Goal: Navigation & Orientation: Find specific page/section

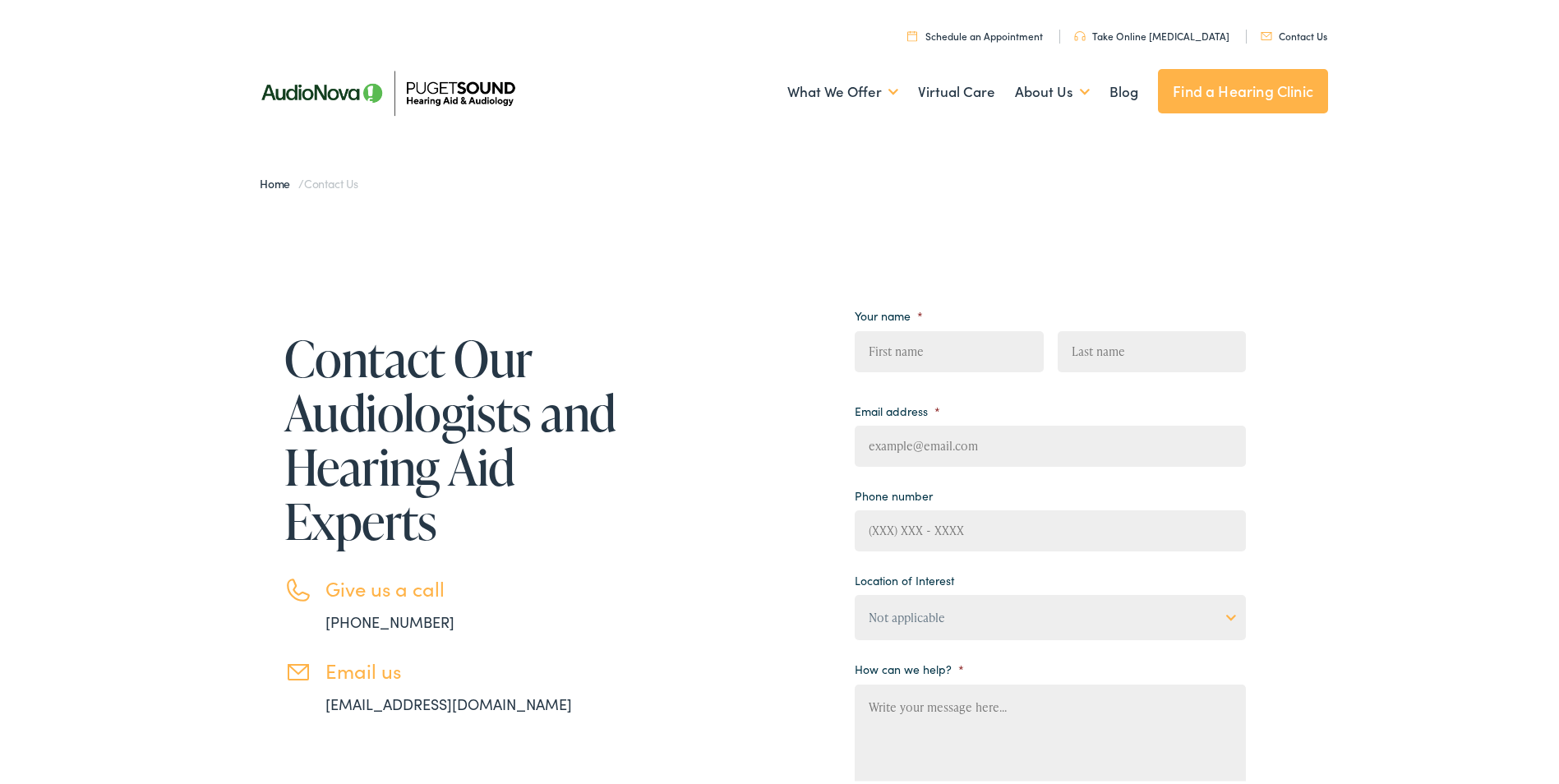
click at [467, 92] on img at bounding box center [387, 89] width 287 height 101
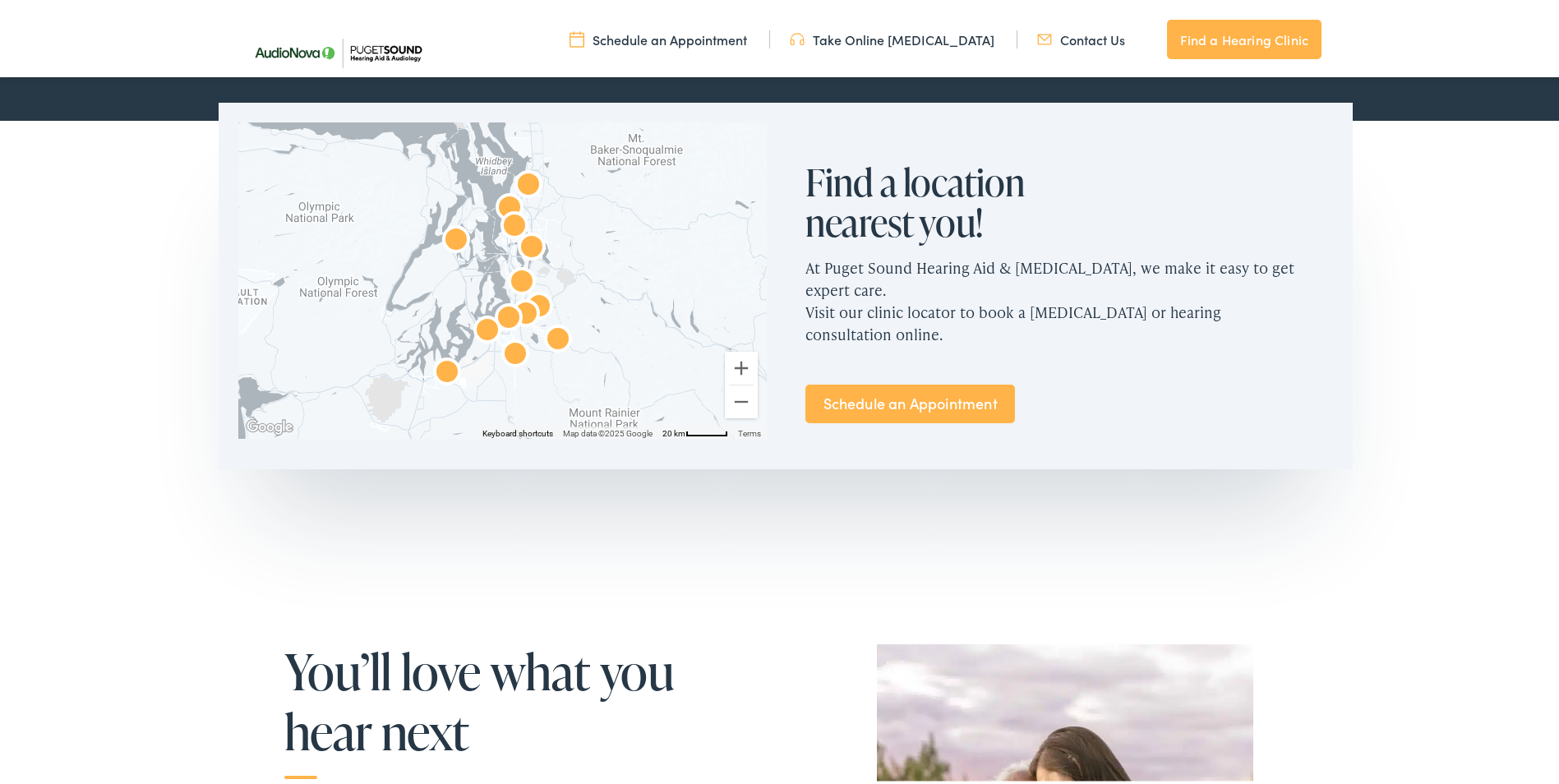
scroll to position [986, 0]
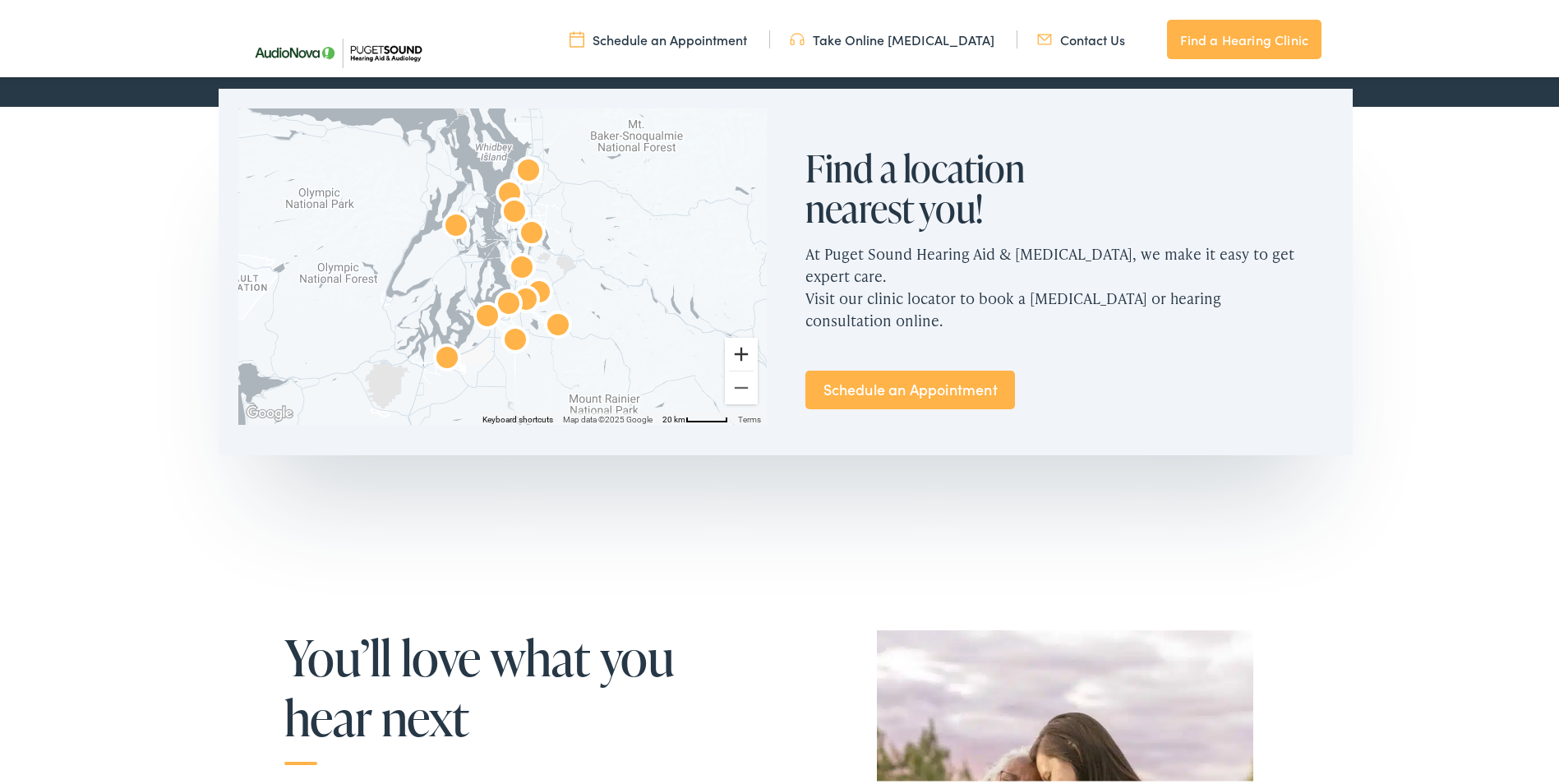
click at [740, 354] on button "Zoom in" at bounding box center [742, 351] width 33 height 33
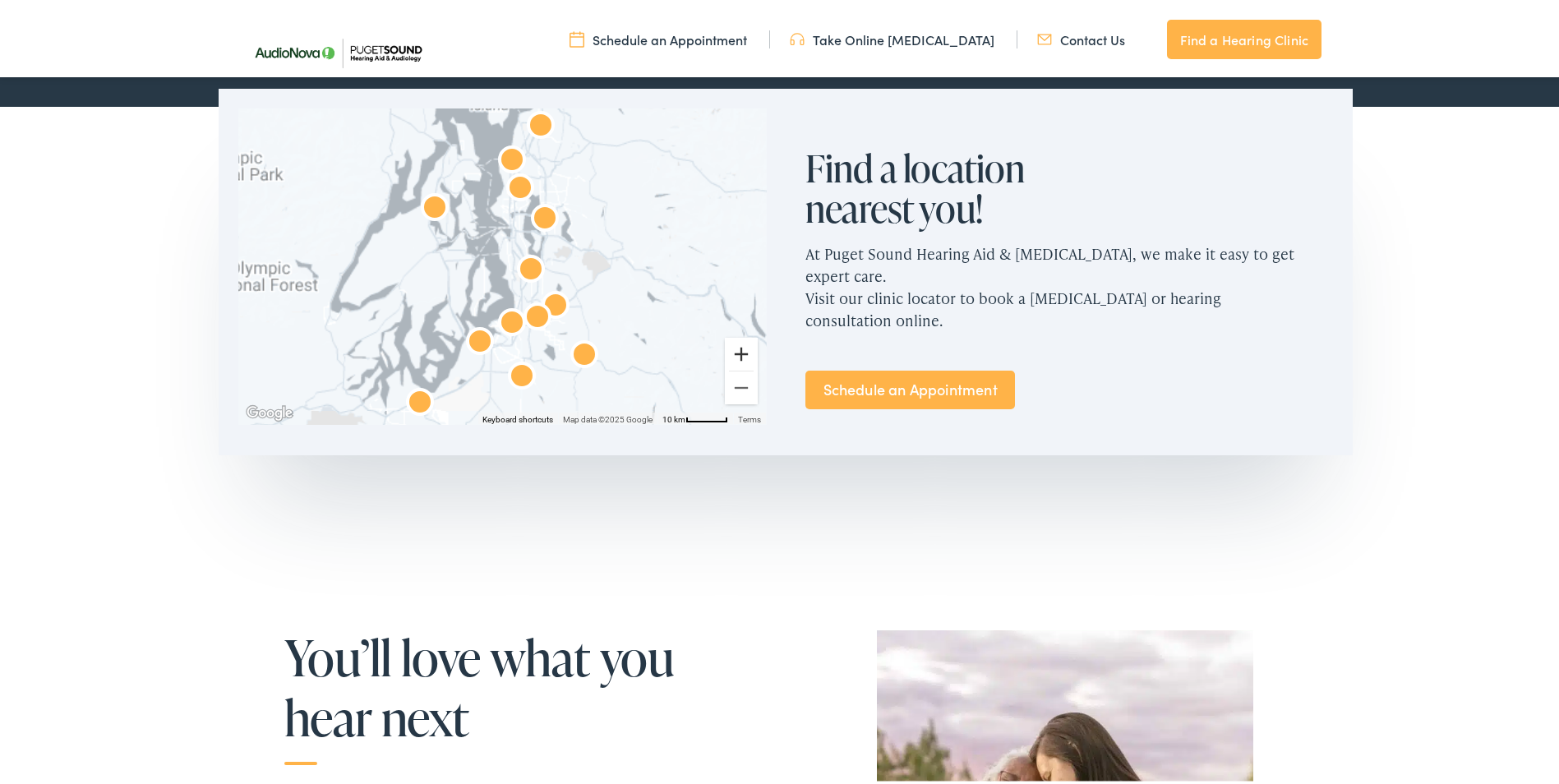
click at [740, 354] on button "Zoom in" at bounding box center [742, 351] width 33 height 33
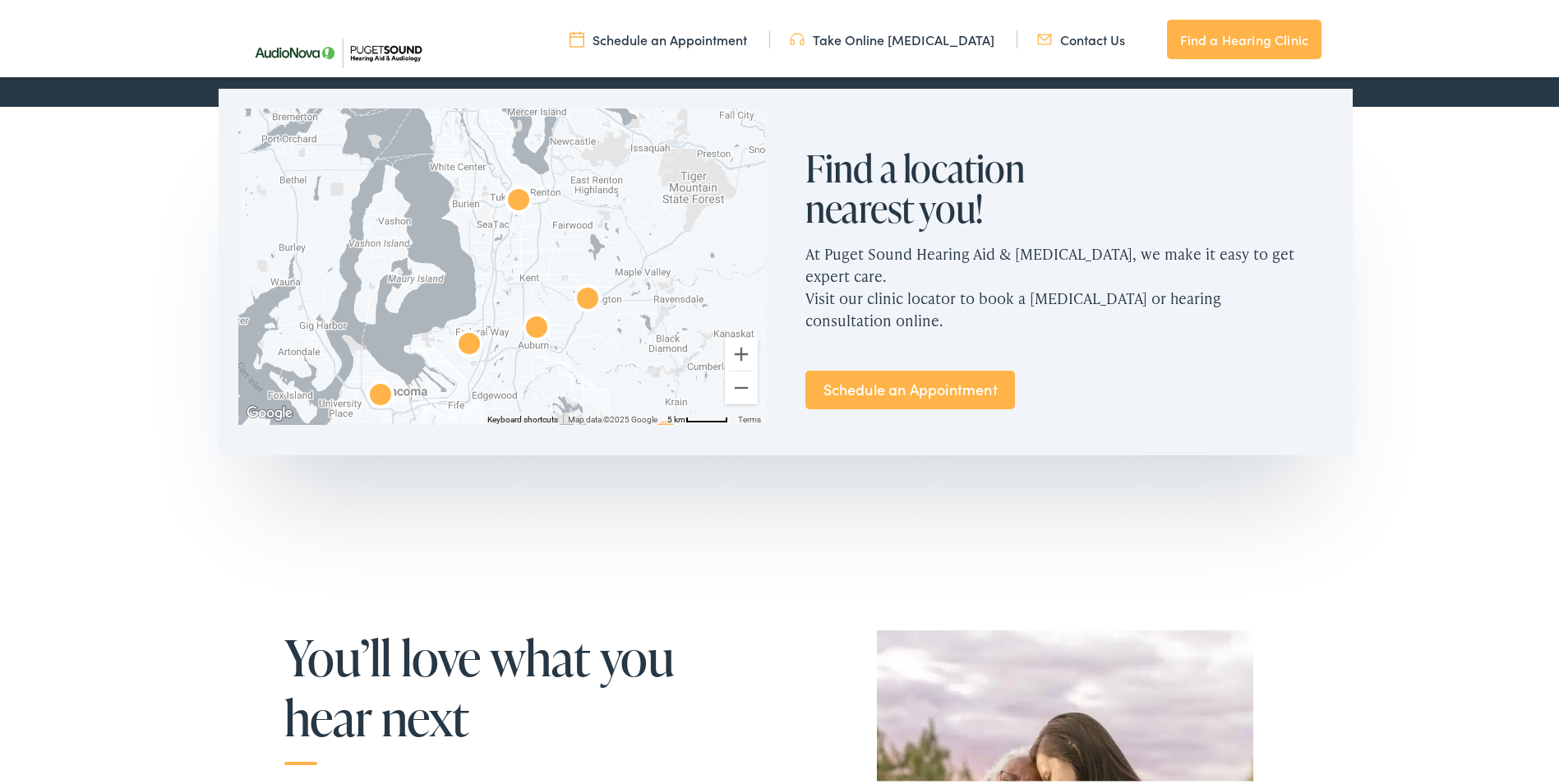
drag, startPoint x: 516, startPoint y: 321, endPoint x: 447, endPoint y: 225, distance: 118.2
click at [447, 225] on div at bounding box center [502, 263] width 527 height 316
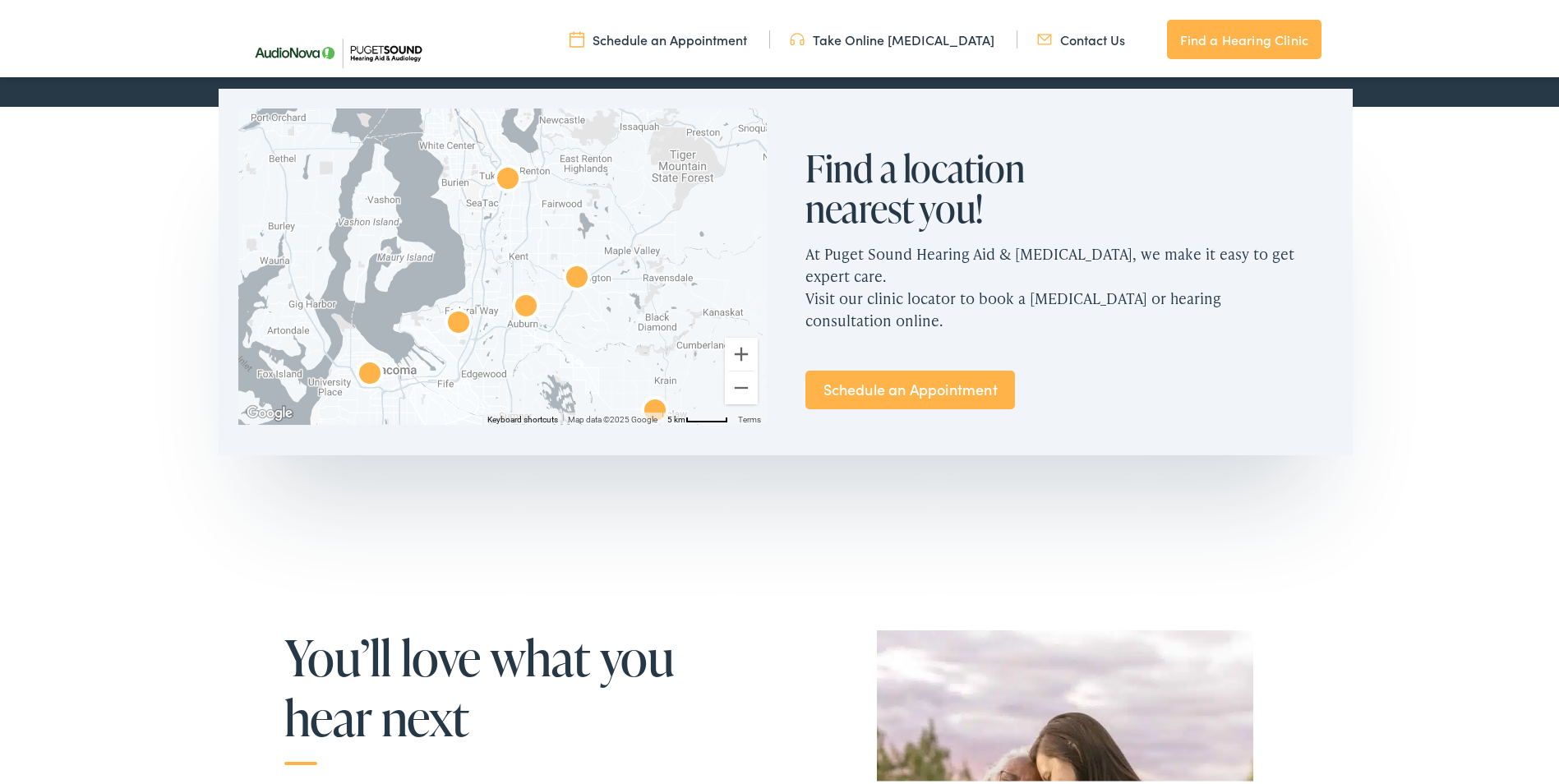
click at [521, 301] on img "AudioNova" at bounding box center [525, 304] width 52 height 52
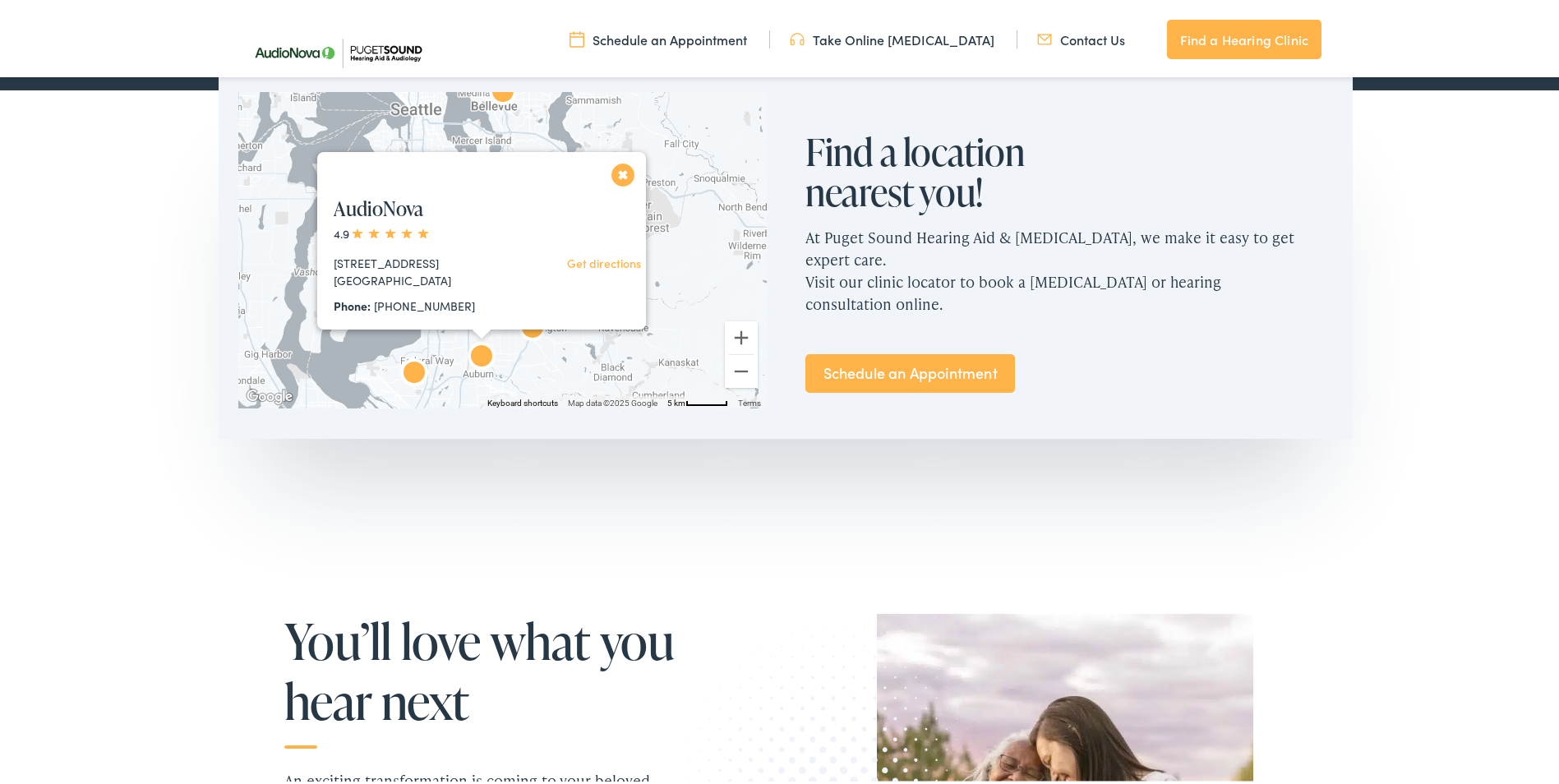
scroll to position [973, 0]
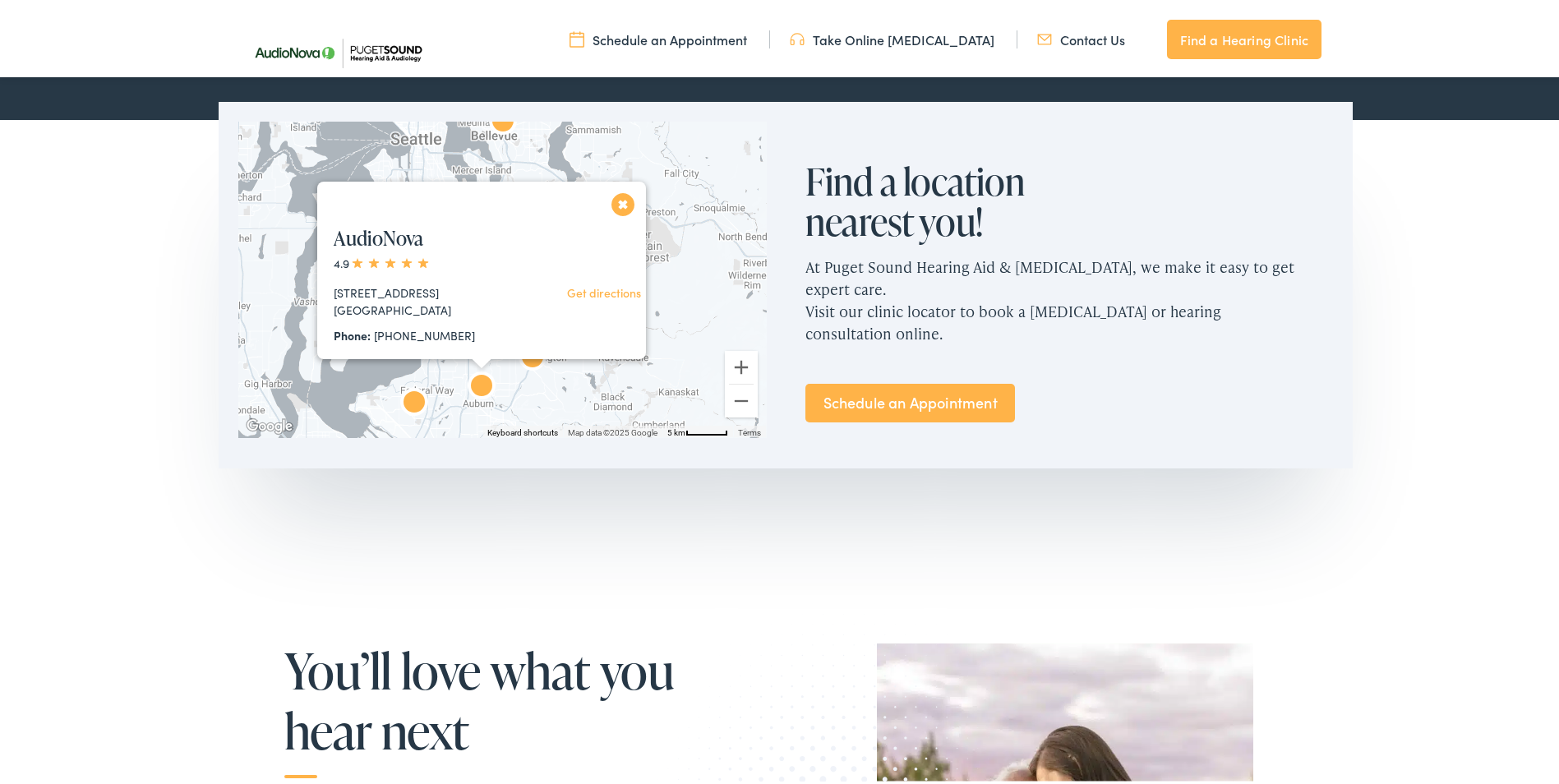
click at [626, 202] on button "Close" at bounding box center [623, 201] width 28 height 28
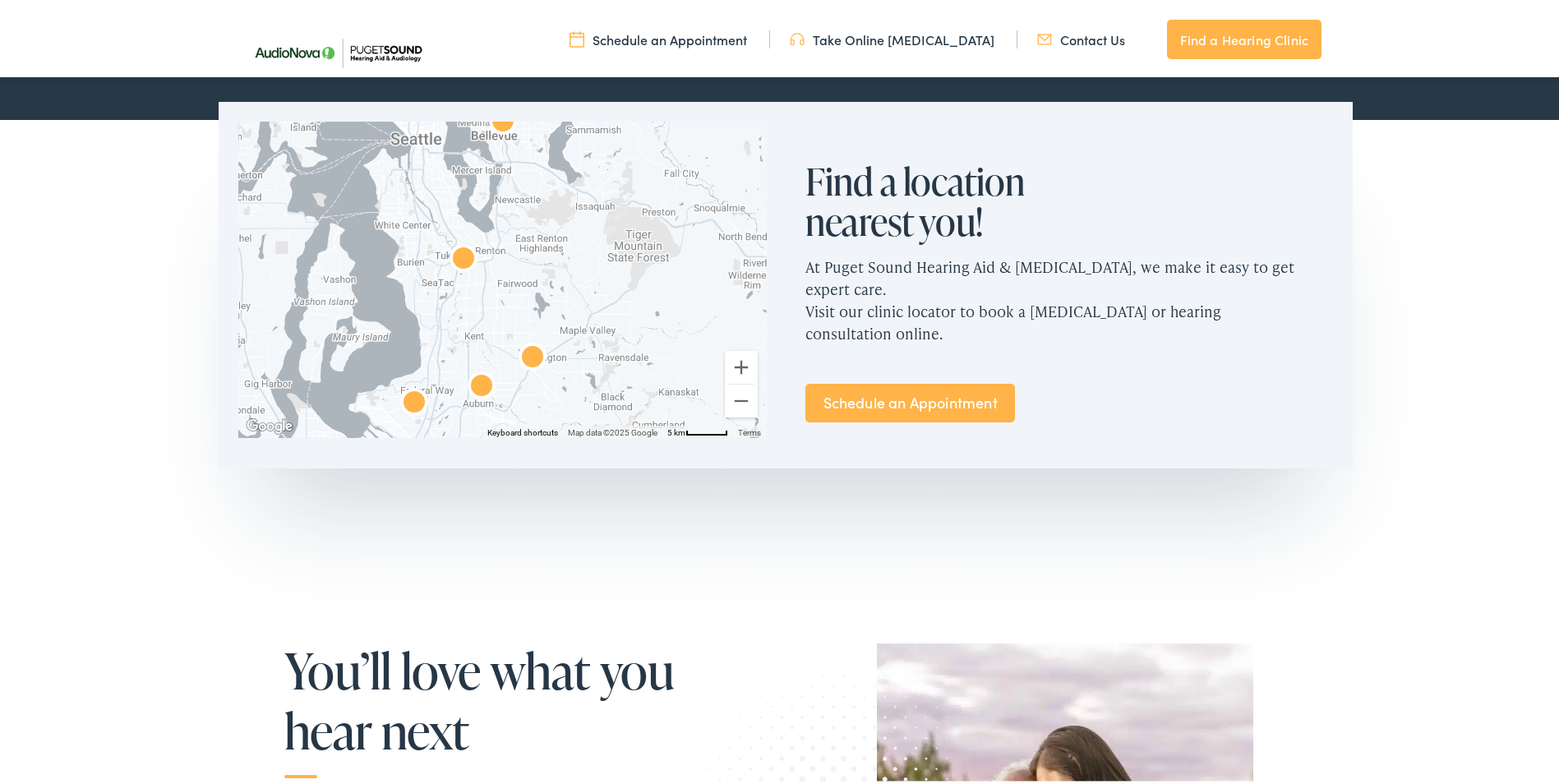
click at [456, 262] on img "AudioNova" at bounding box center [463, 257] width 52 height 52
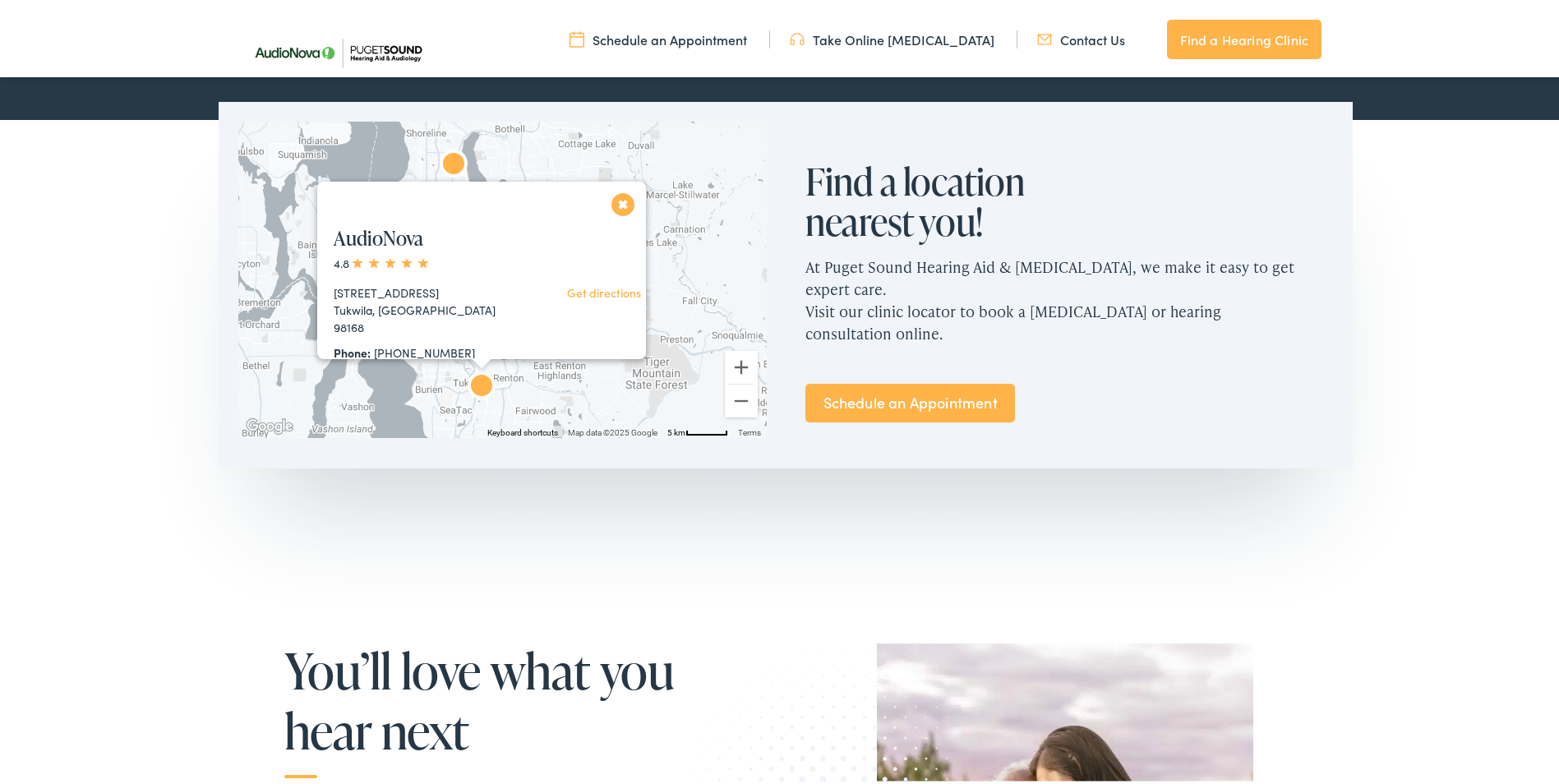
click at [624, 205] on button "Close" at bounding box center [623, 201] width 28 height 28
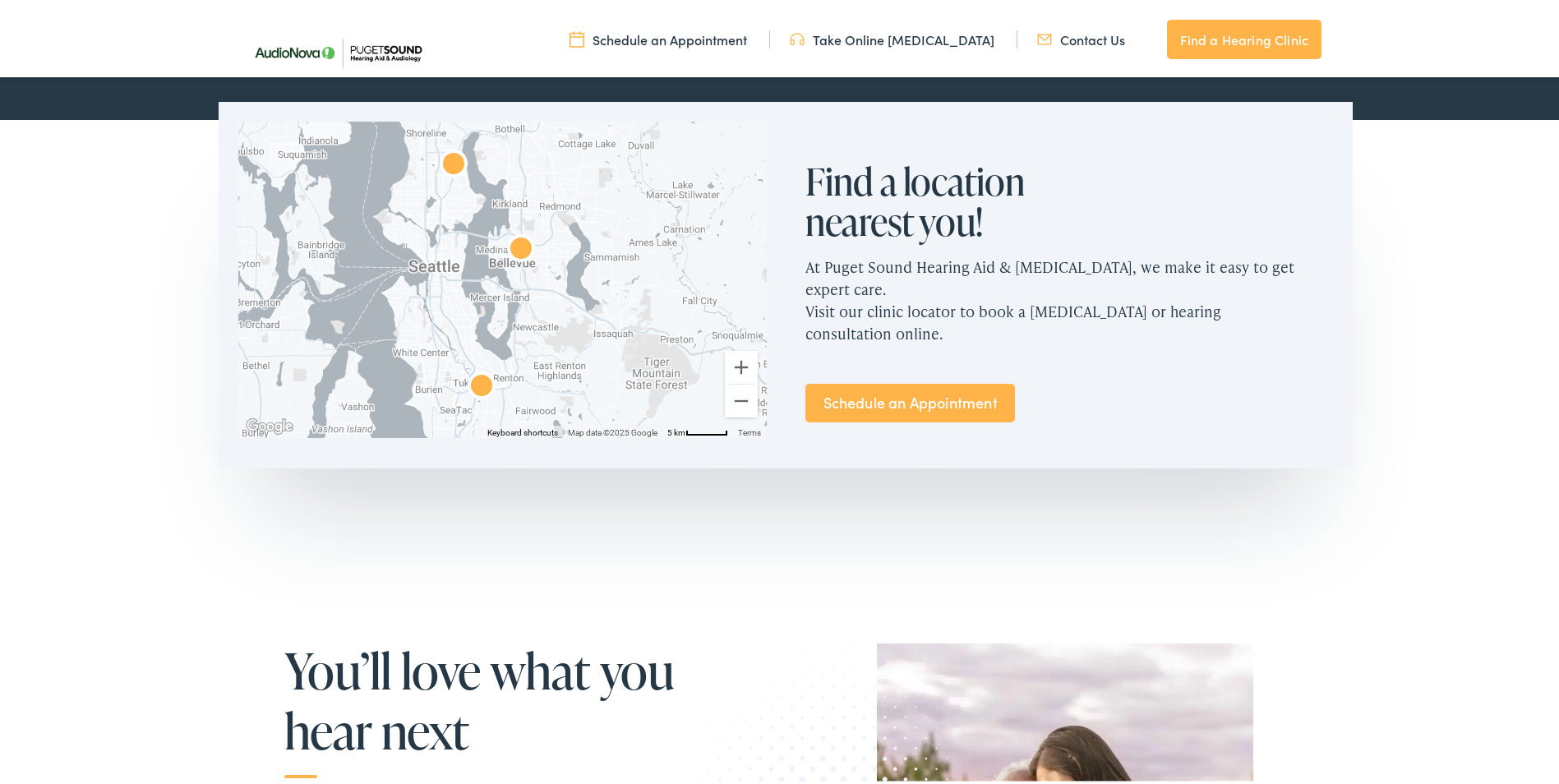
click at [515, 251] on img "AudioNova" at bounding box center [521, 246] width 52 height 52
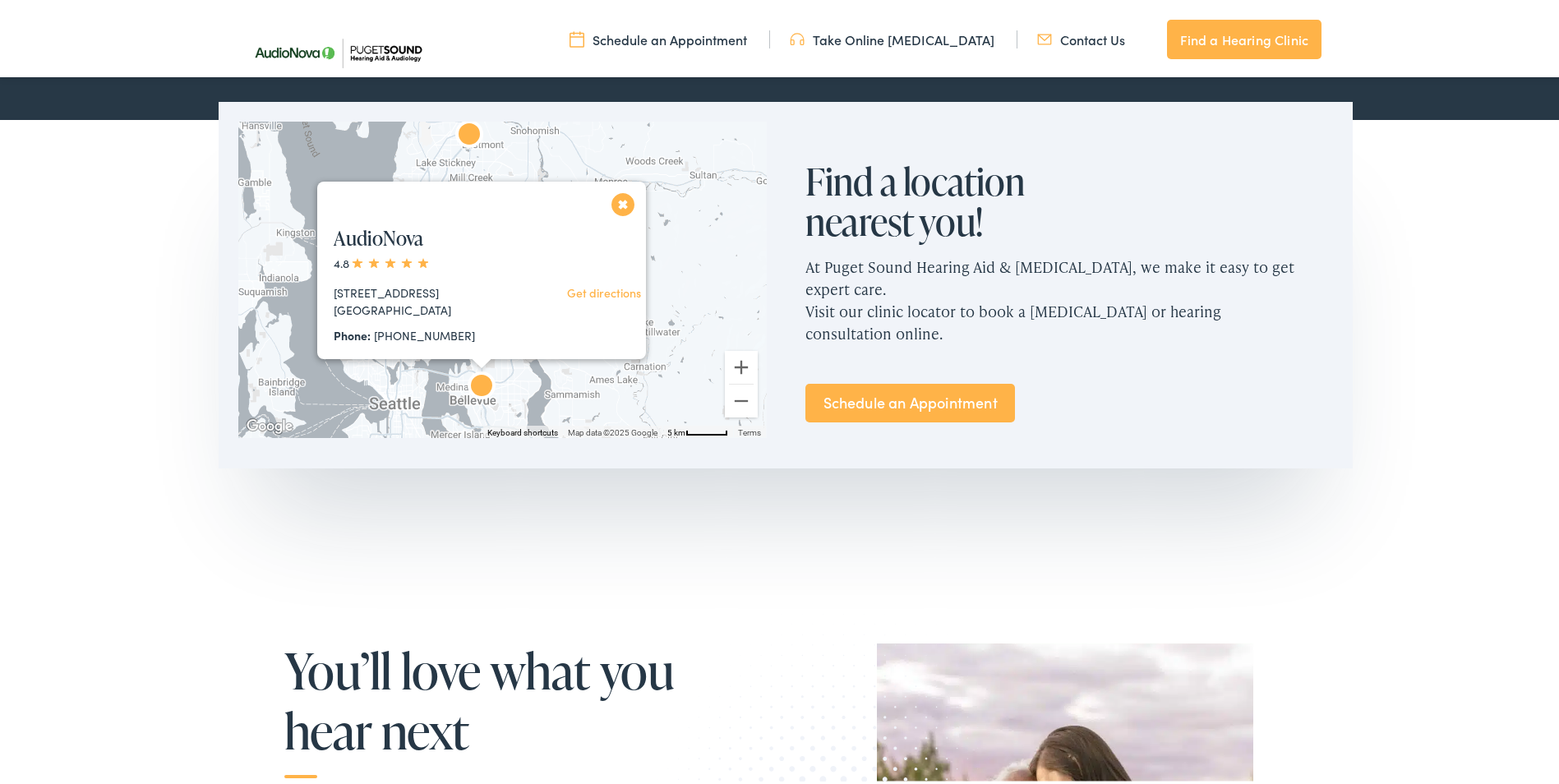
click at [622, 207] on button "Close" at bounding box center [623, 201] width 28 height 28
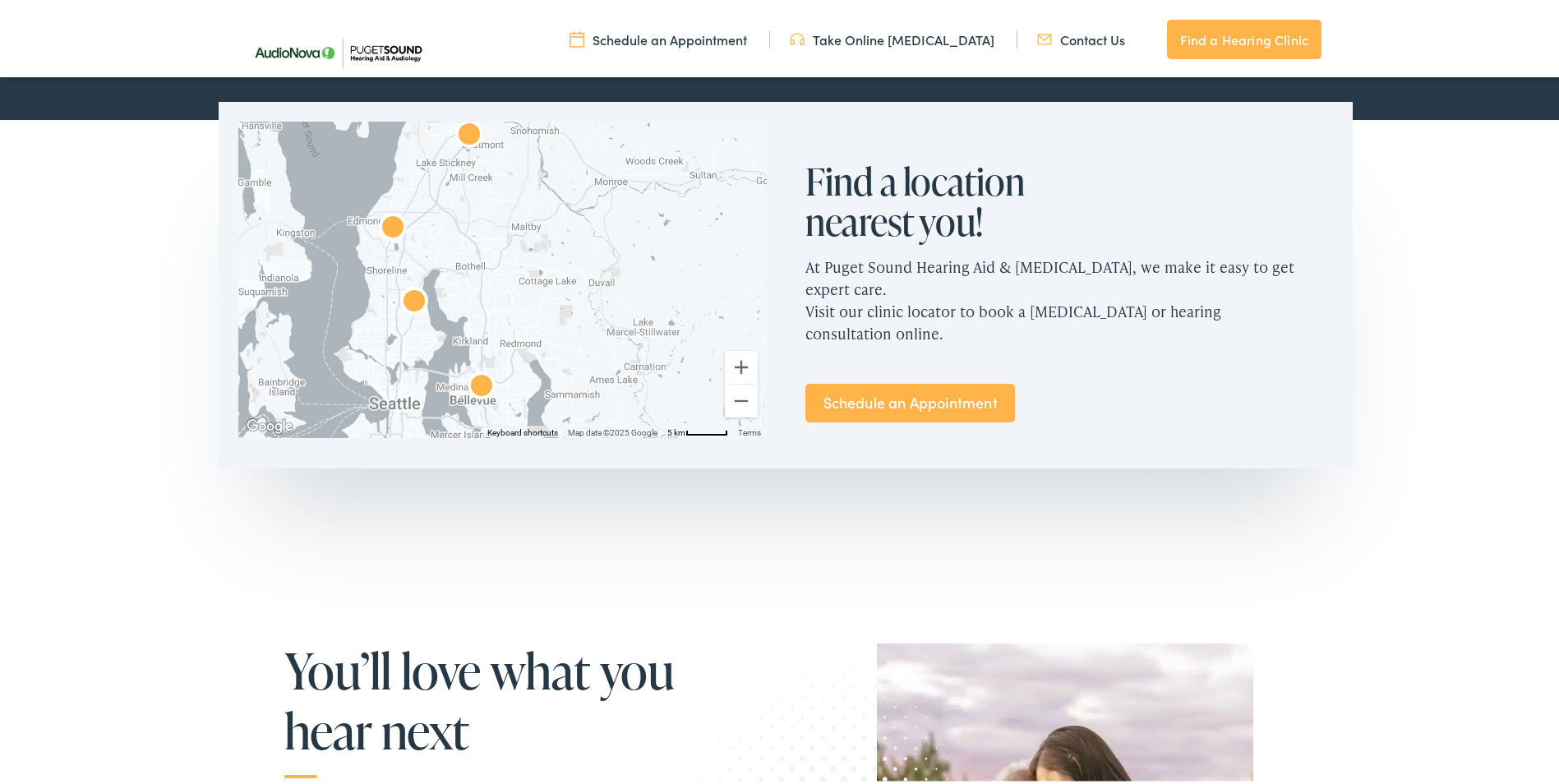
click at [381, 223] on img "AudioNova" at bounding box center [393, 226] width 52 height 52
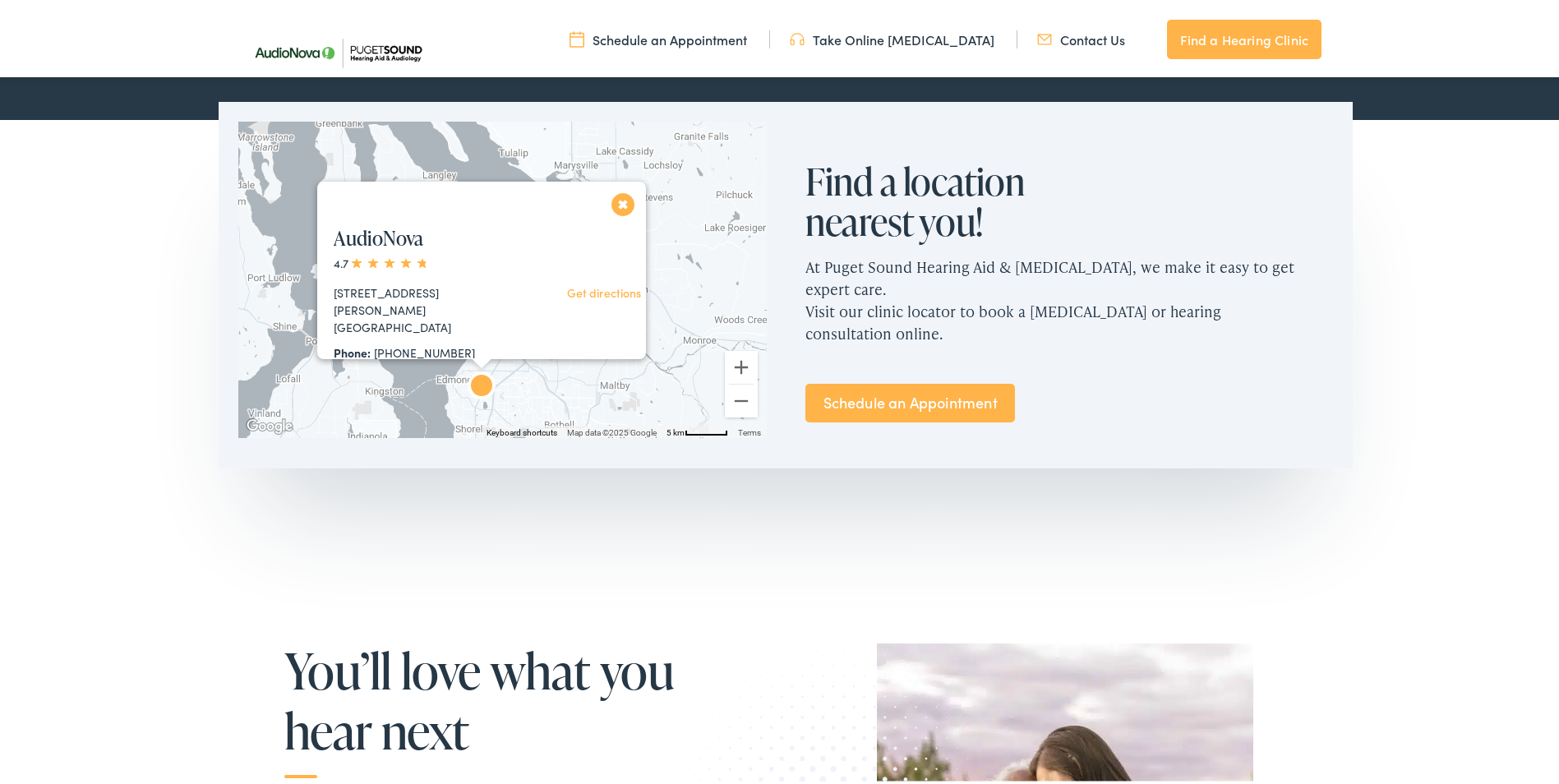
click at [615, 200] on button "Close" at bounding box center [623, 201] width 28 height 28
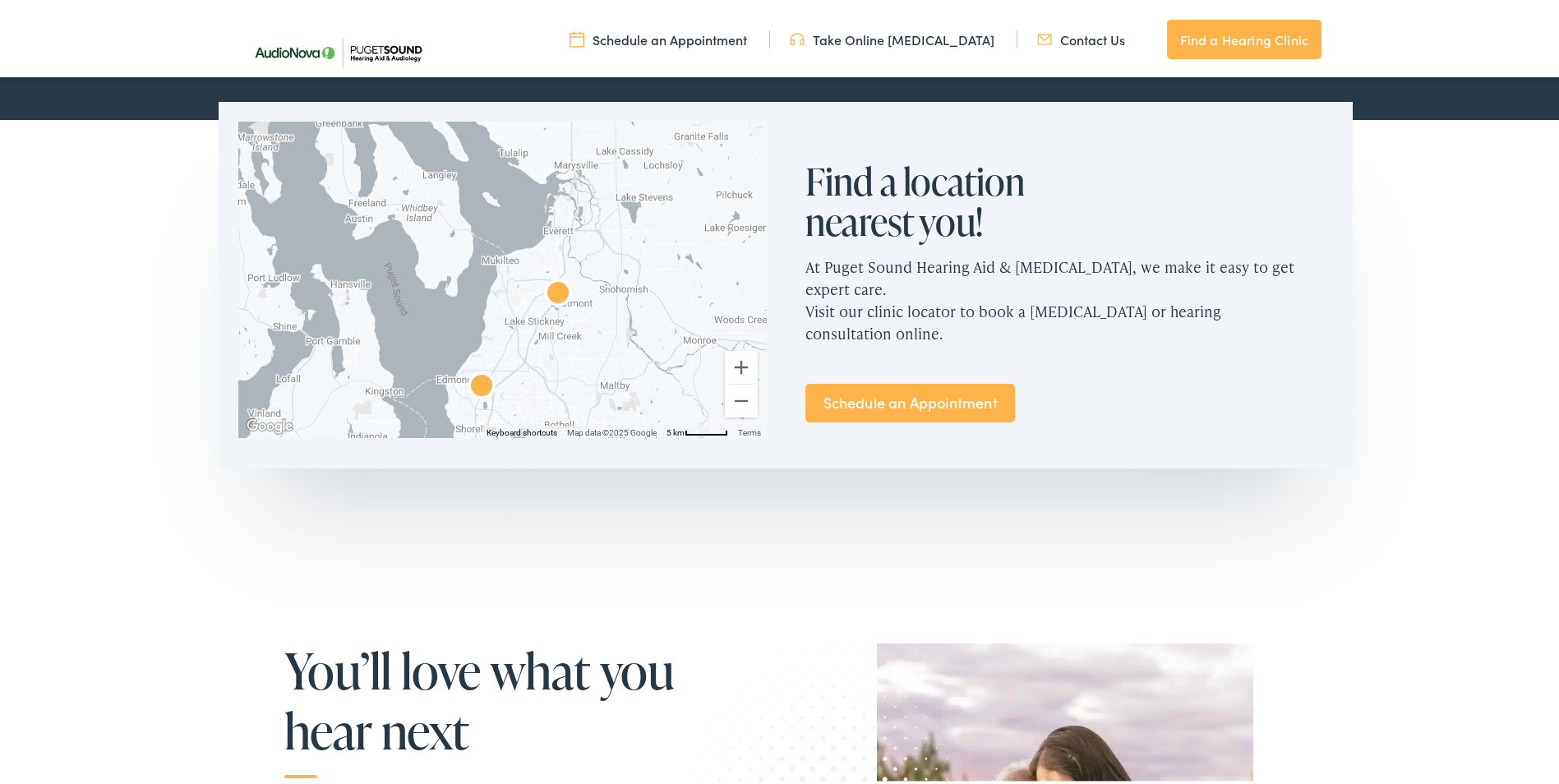
click at [557, 285] on img "Puget Sound Hearing Aid &#038; Audiology by AudioNova" at bounding box center [558, 291] width 52 height 52
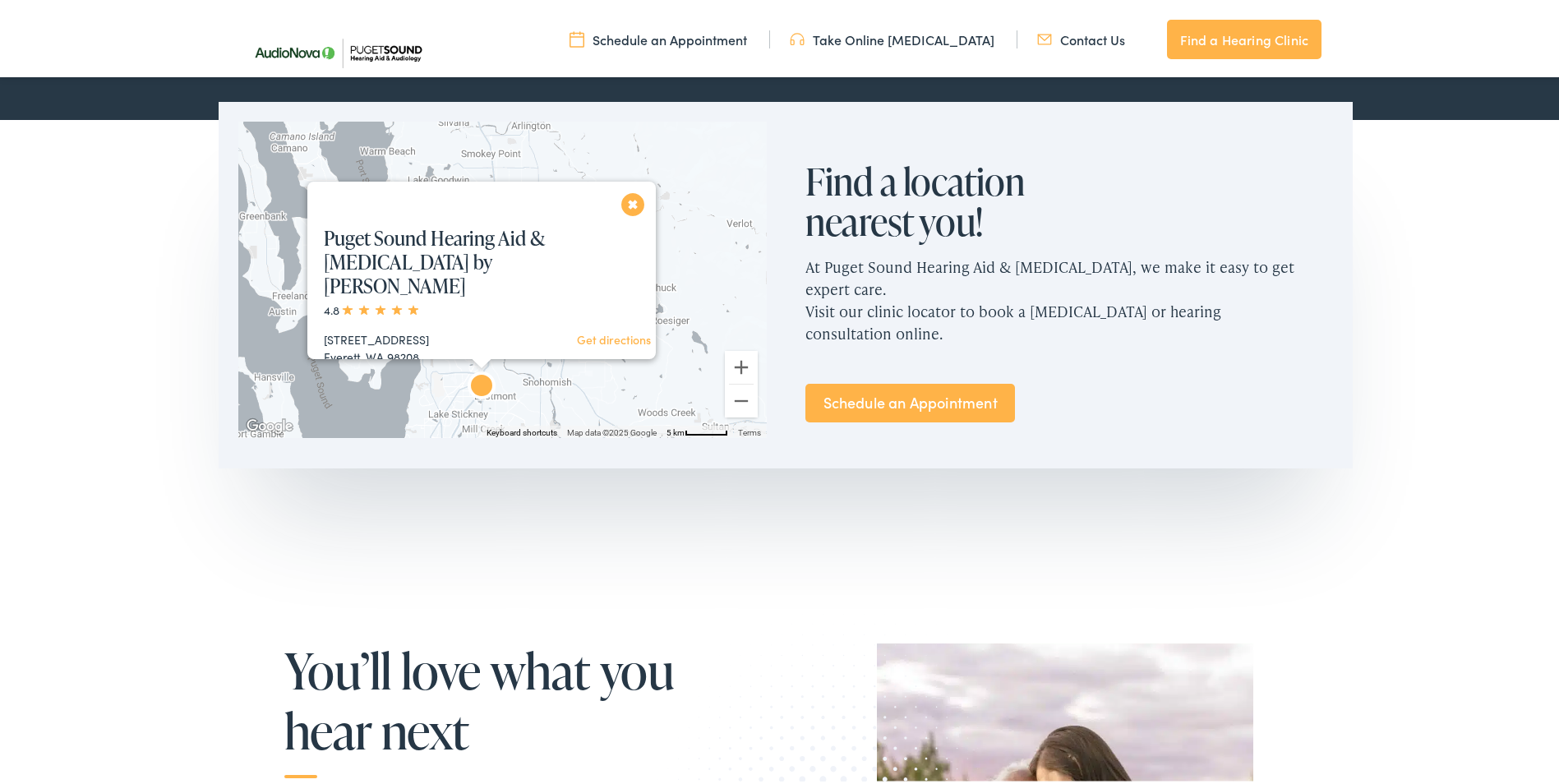
click at [631, 200] on button "Close" at bounding box center [633, 201] width 28 height 28
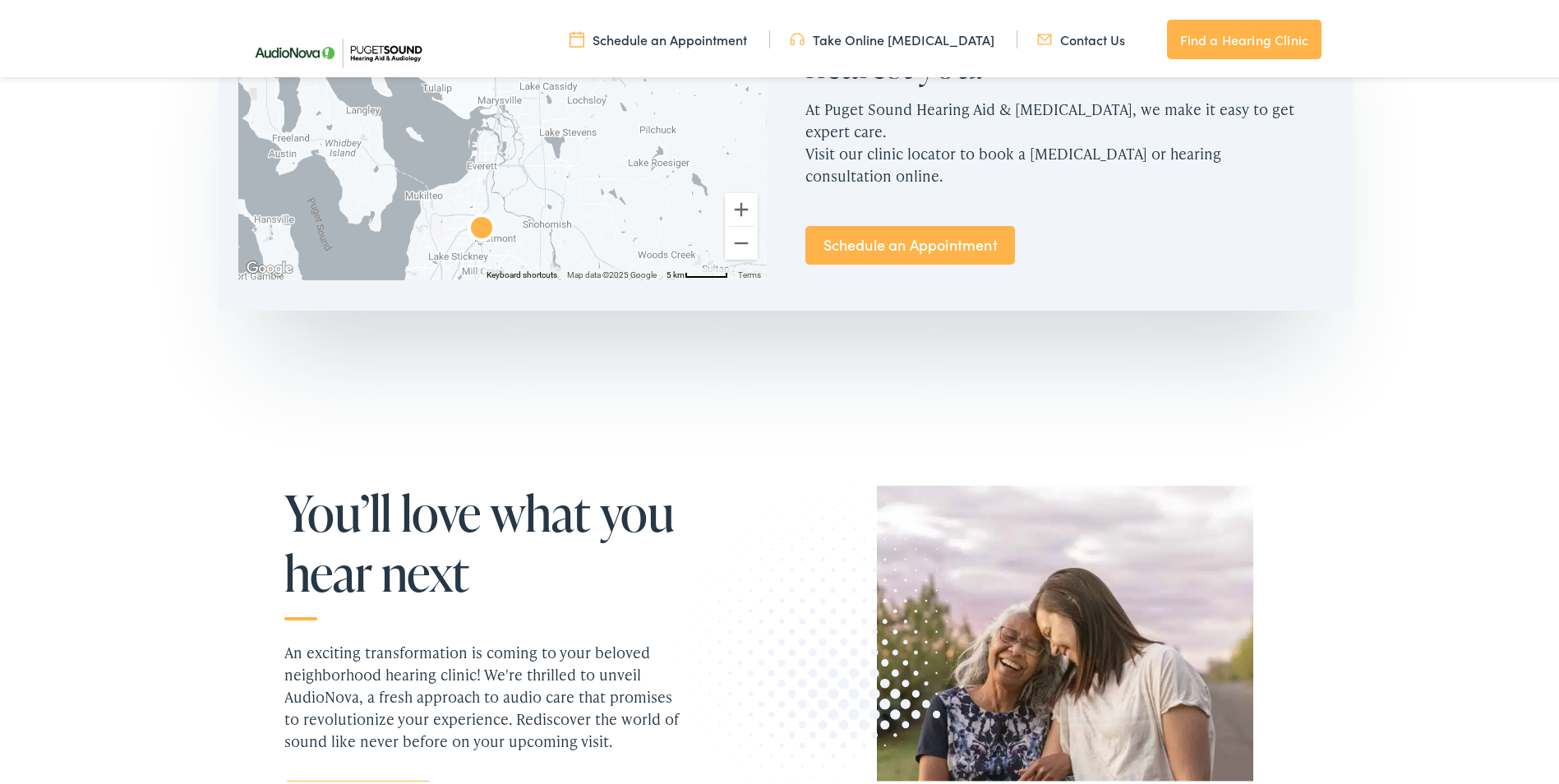
scroll to position [1138, 0]
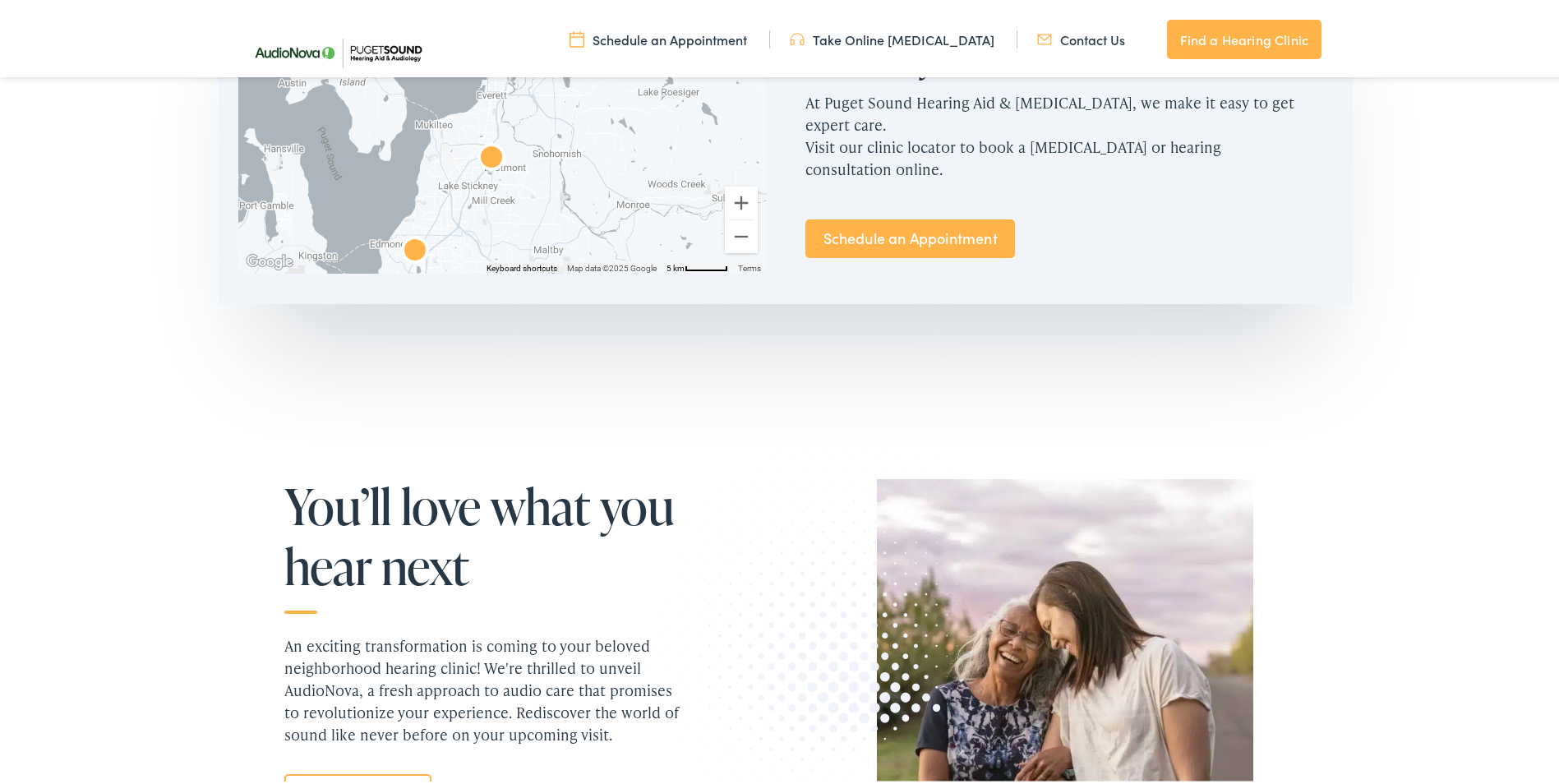
drag, startPoint x: 517, startPoint y: 218, endPoint x: 531, endPoint y: 138, distance: 81.2
click at [530, 146] on div at bounding box center [502, 111] width 527 height 316
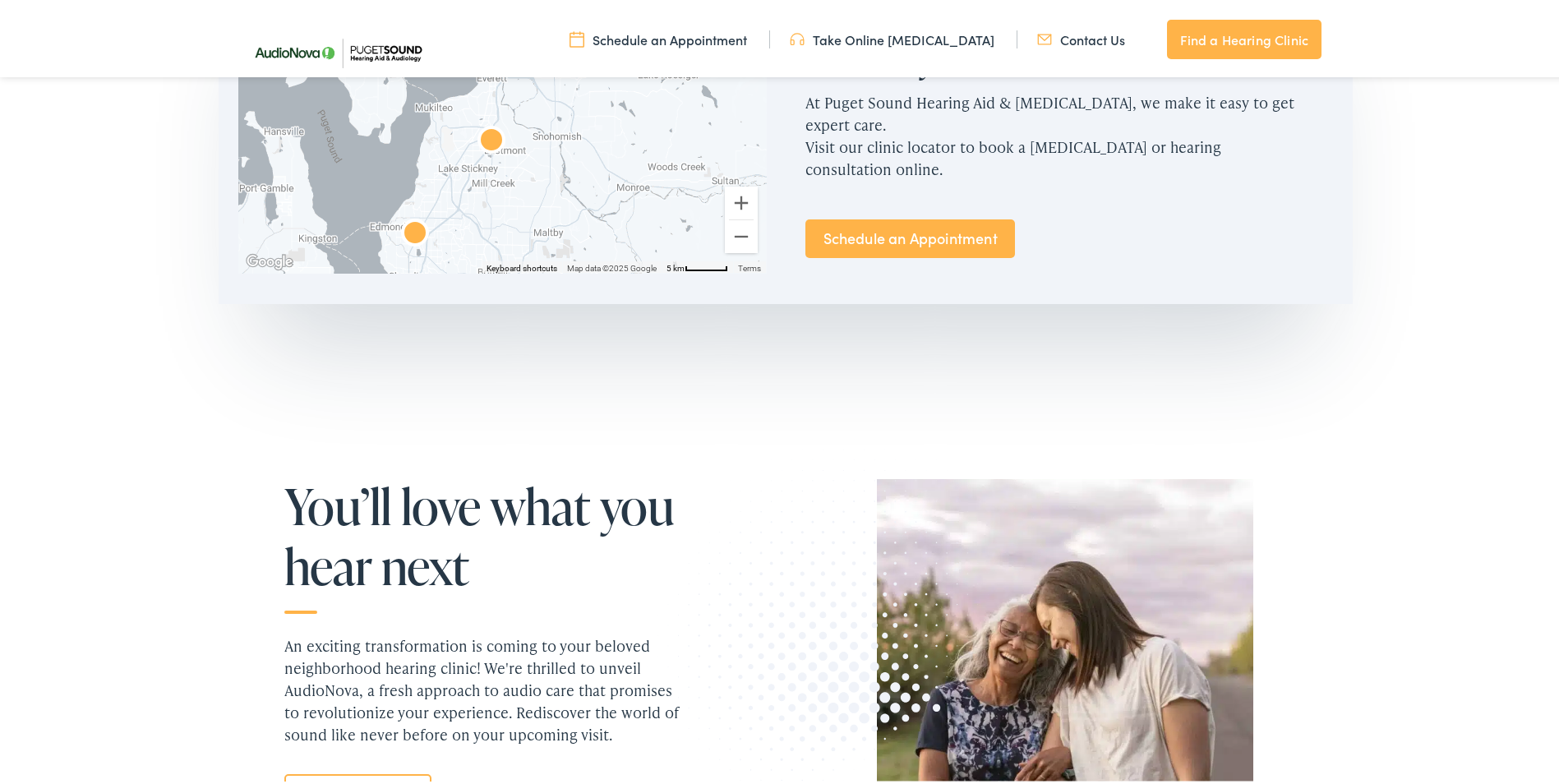
drag, startPoint x: 544, startPoint y: 221, endPoint x: 525, endPoint y: 111, distance: 111.6
click at [525, 112] on div at bounding box center [502, 111] width 527 height 316
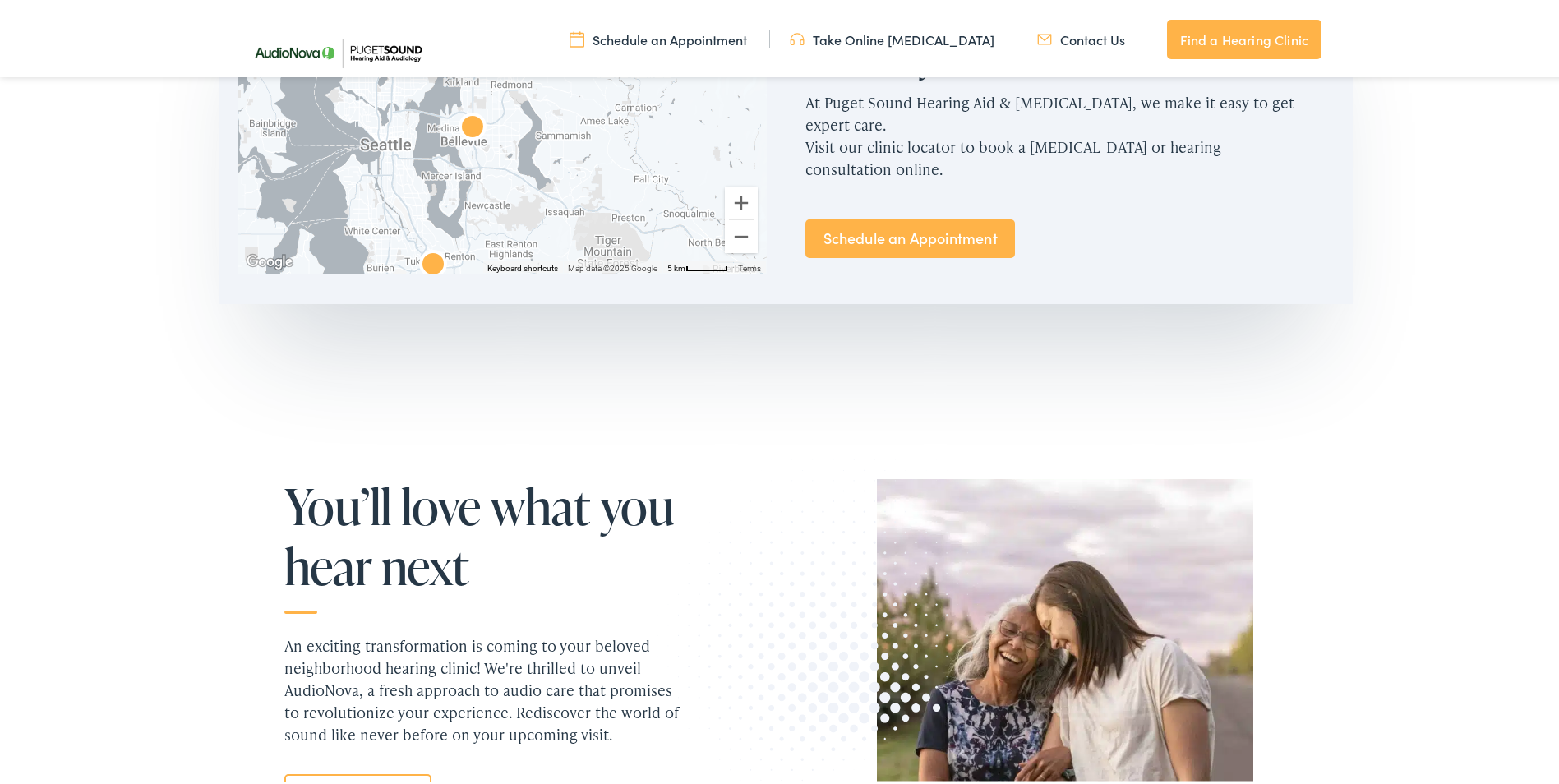
drag, startPoint x: 553, startPoint y: 113, endPoint x: 555, endPoint y: 93, distance: 20.1
click at [555, 95] on div at bounding box center [502, 111] width 527 height 316
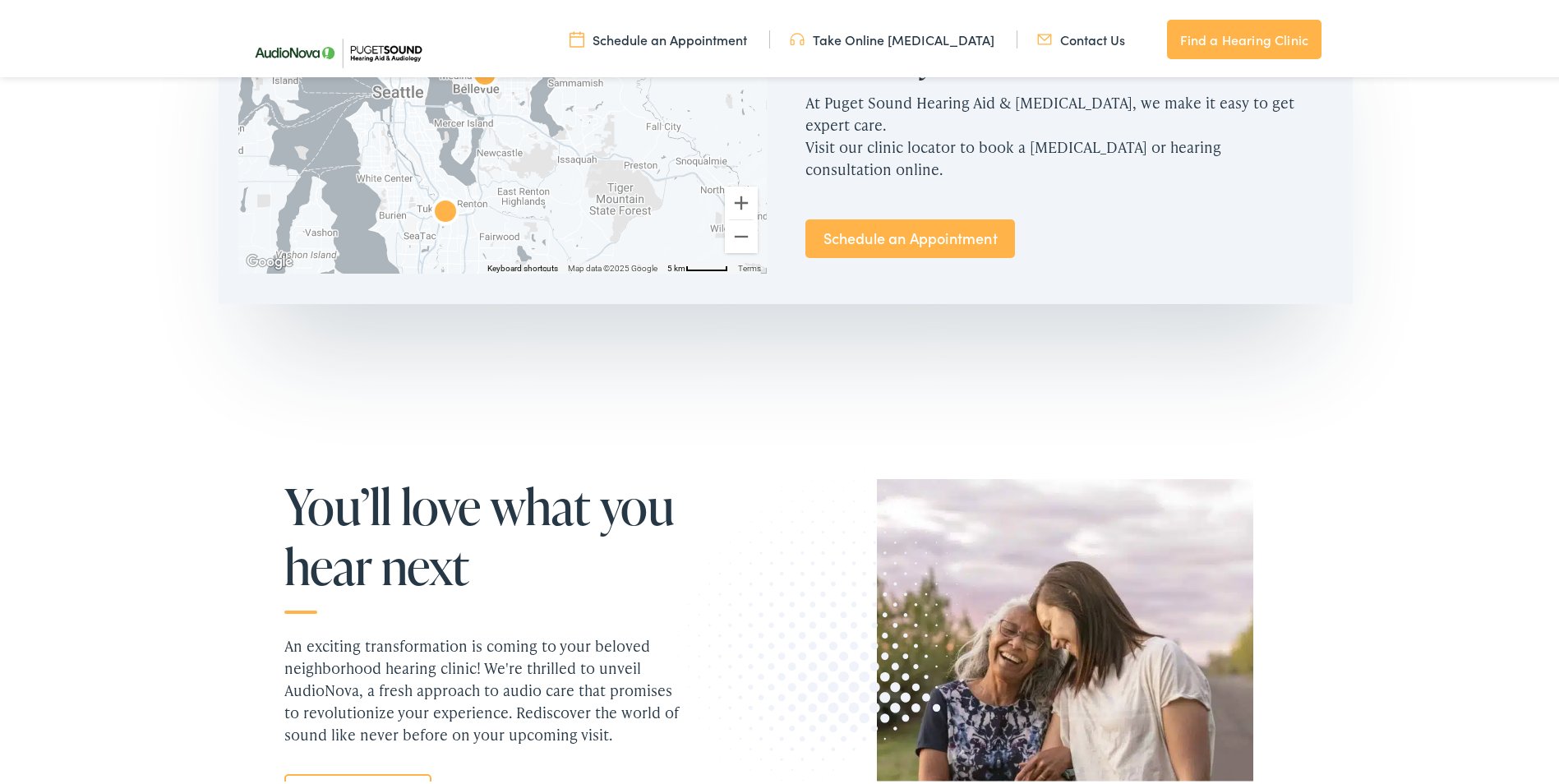
drag, startPoint x: 479, startPoint y: 207, endPoint x: 500, endPoint y: 133, distance: 76.9
click at [500, 133] on div at bounding box center [502, 111] width 527 height 316
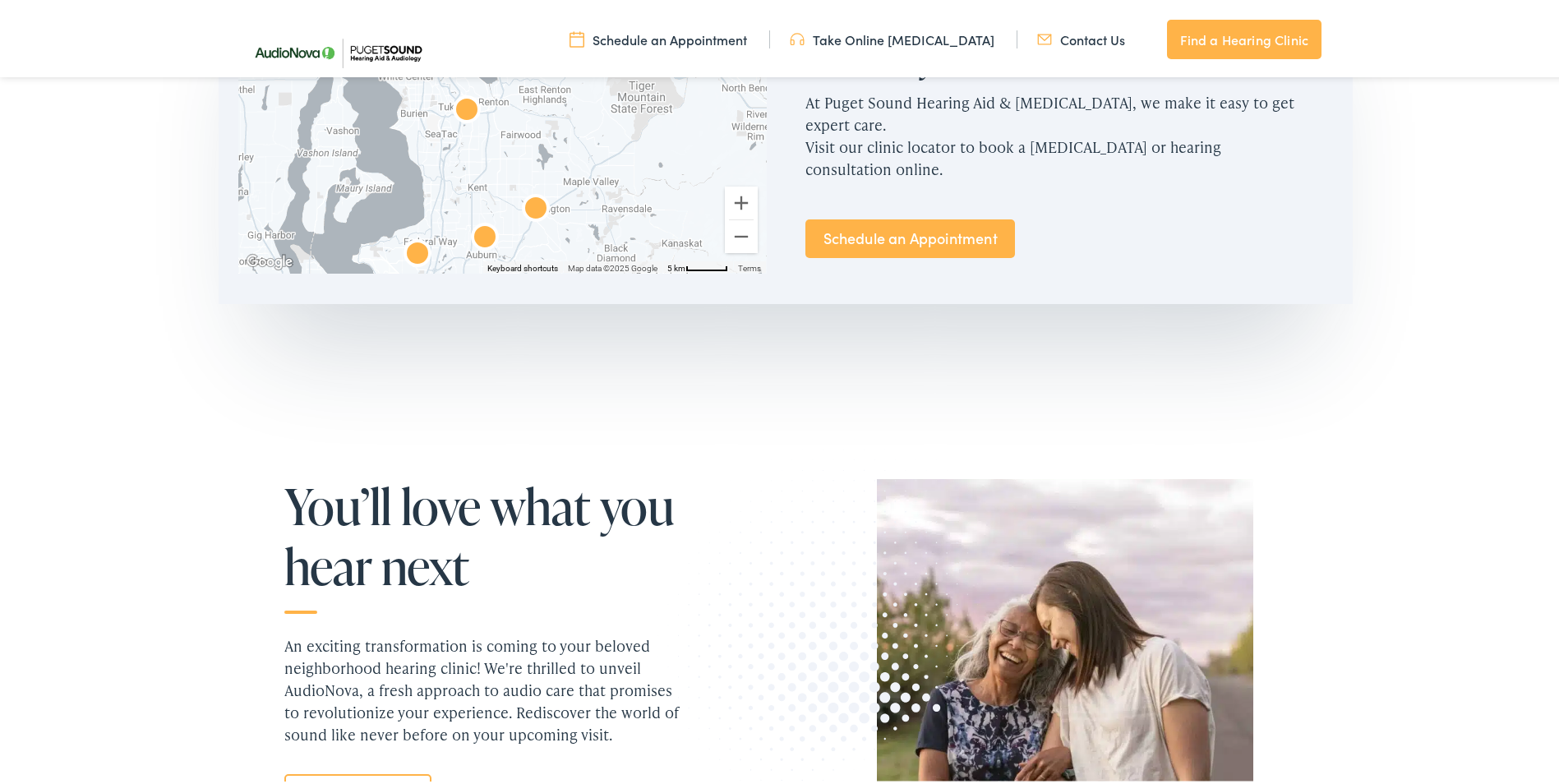
click at [453, 100] on img "AudioNova" at bounding box center [467, 108] width 52 height 52
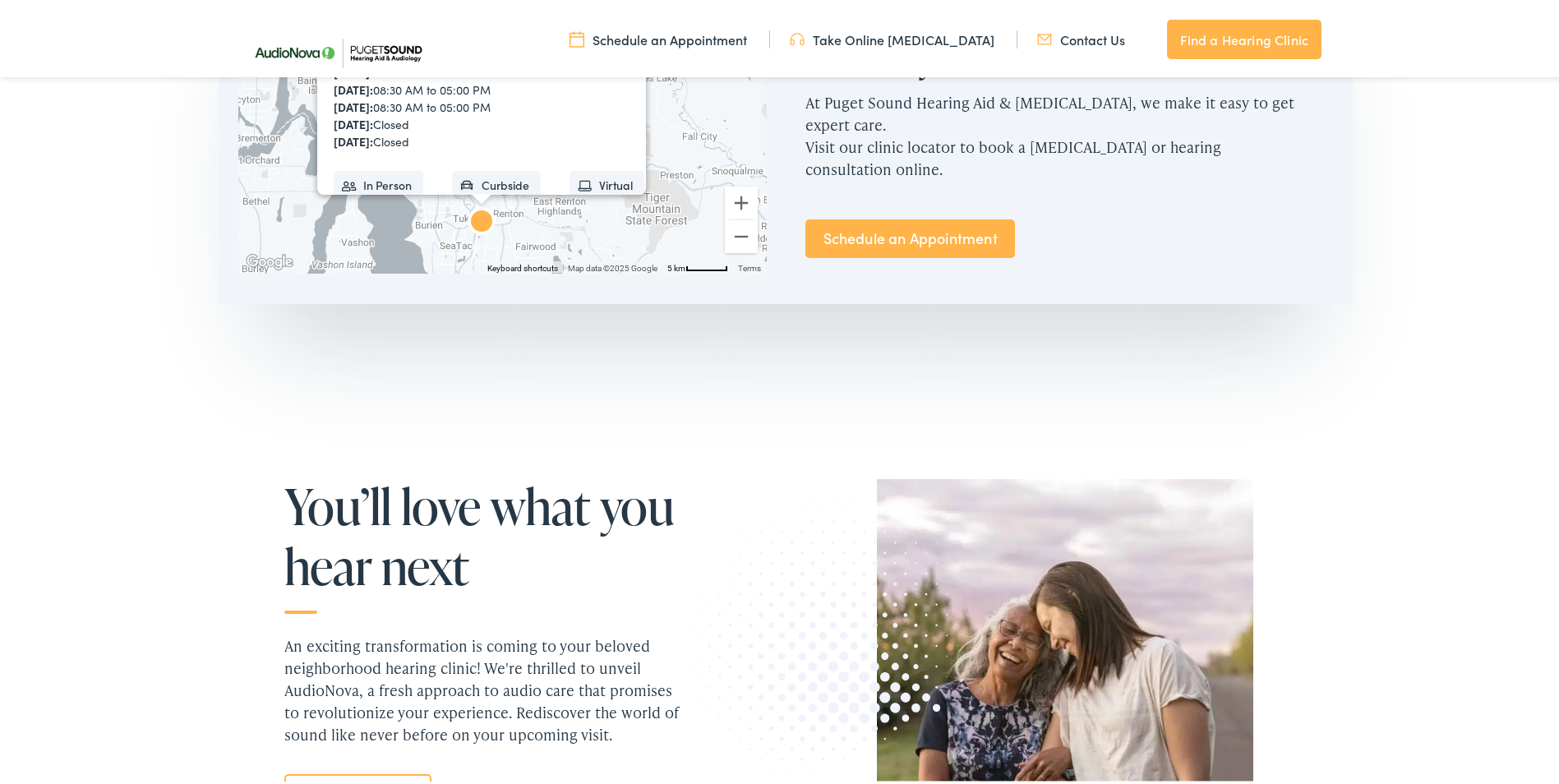
scroll to position [240, 0]
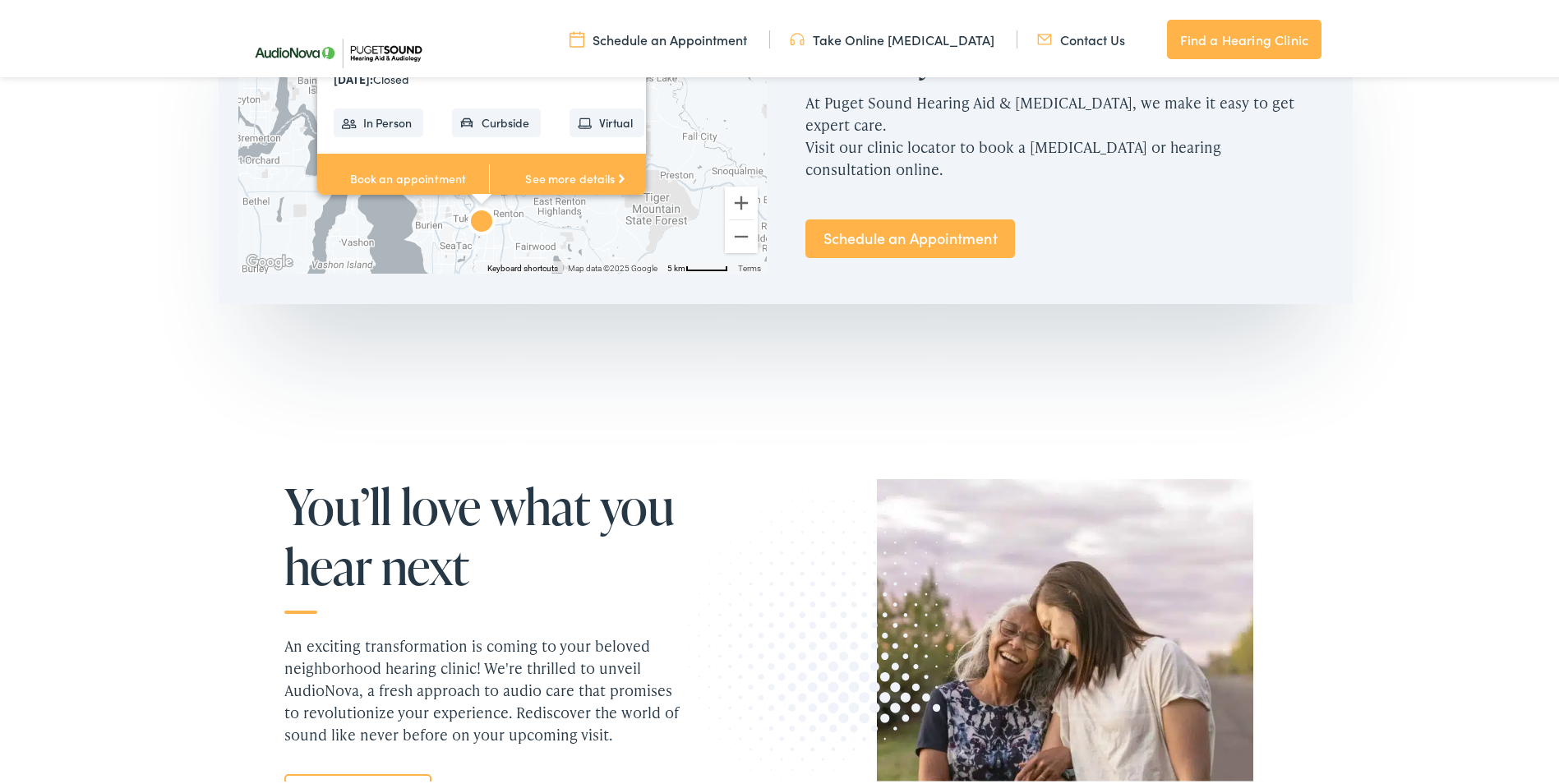
drag, startPoint x: 518, startPoint y: 177, endPoint x: 528, endPoint y: 229, distance: 53.0
click at [528, 229] on div "AudioNova 4.8 14900 Interurban Ave S #185 Tukwila, WA 98168 Get directions Phon…" at bounding box center [502, 111] width 527 height 316
drag, startPoint x: 528, startPoint y: 229, endPoint x: 736, endPoint y: 138, distance: 227.0
click at [736, 138] on div "AudioNova 4.8 14900 Interurban Ave S #185 Tukwila, WA 98168 Get directions Phon…" at bounding box center [502, 111] width 527 height 316
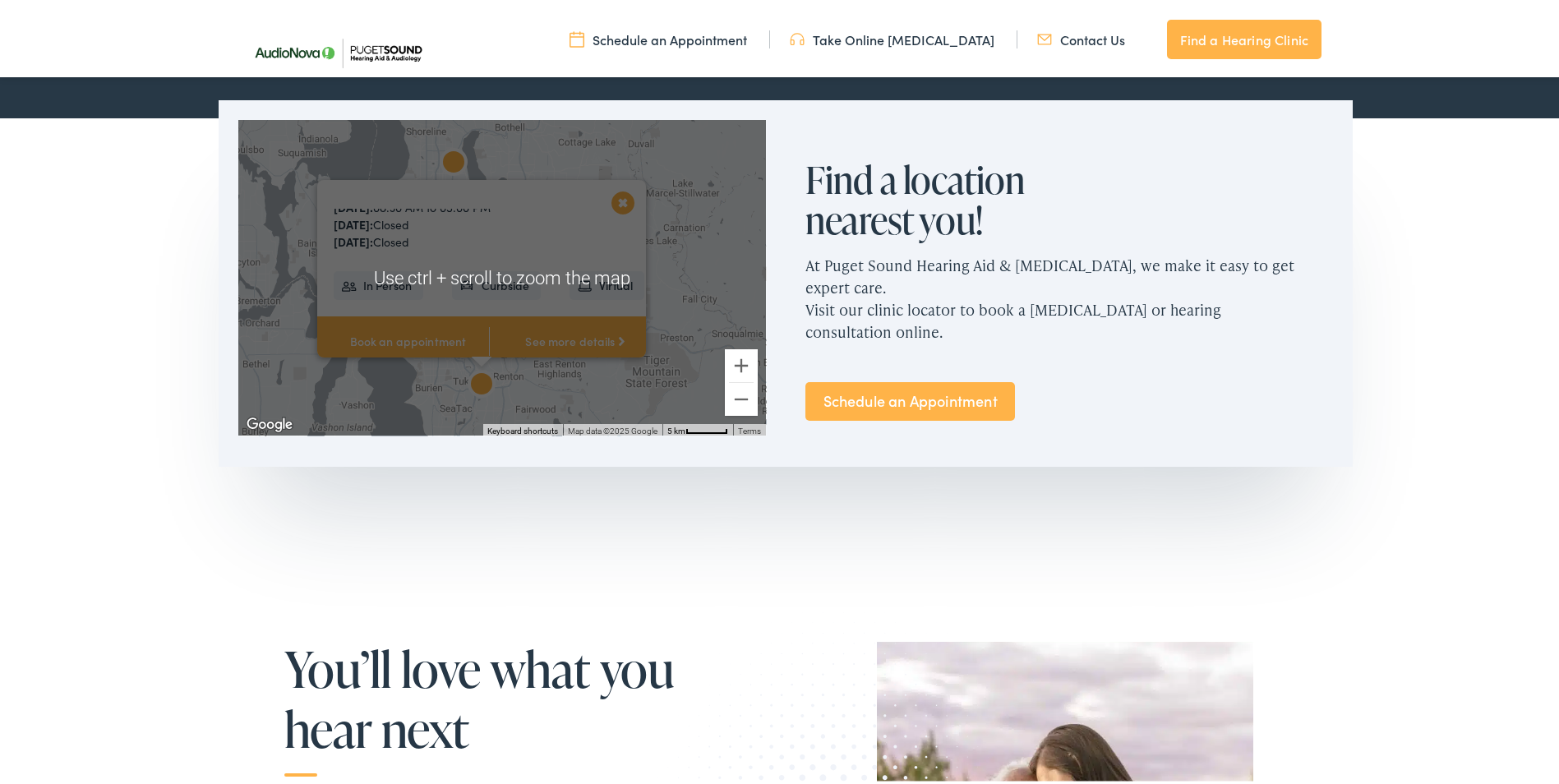
scroll to position [973, 0]
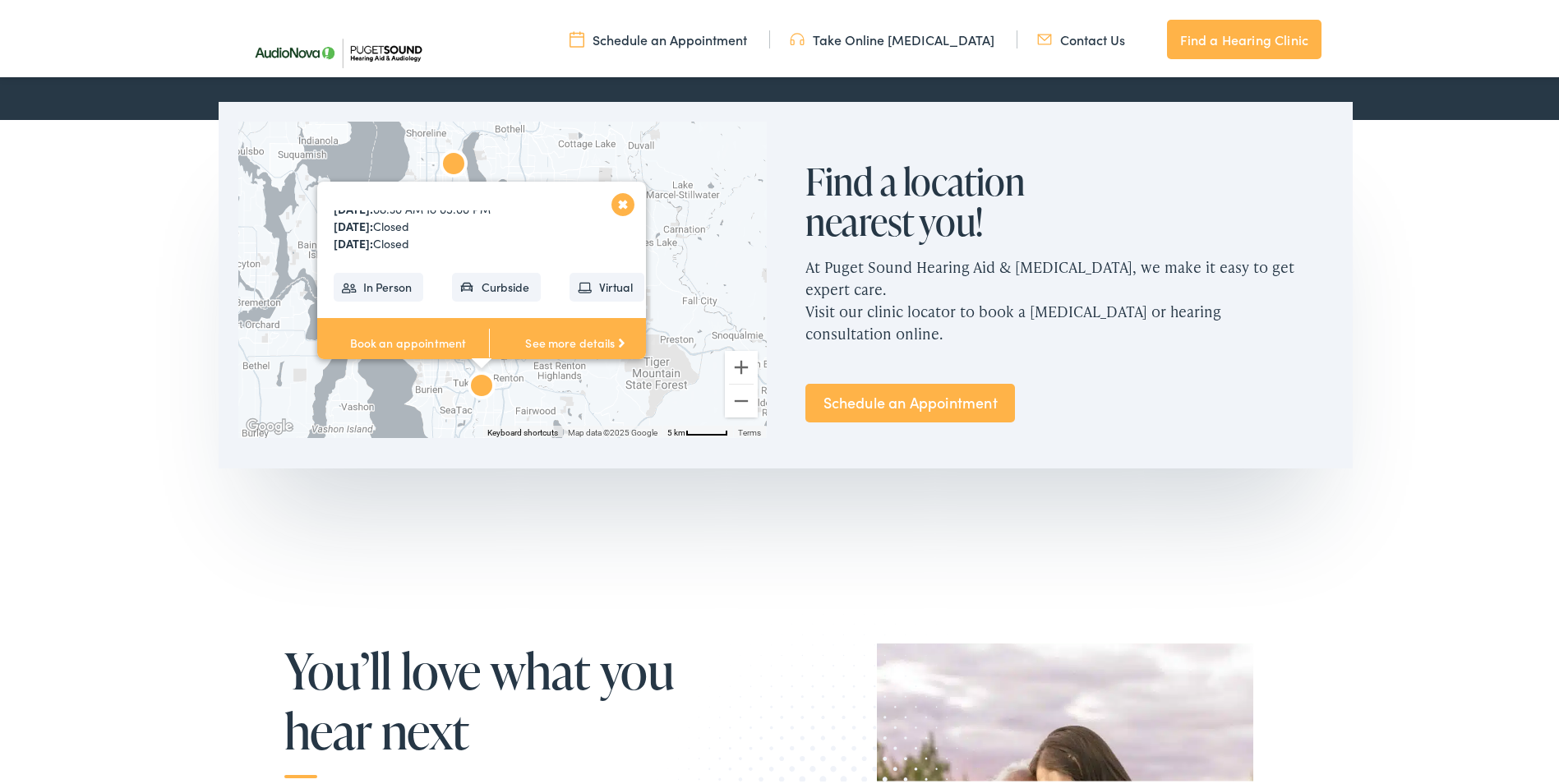
click at [533, 241] on div "14900 Interurban Ave S #185 Tukwila, WA 98168 Get directions Phone: 206-248-817…" at bounding box center [489, 144] width 343 height 208
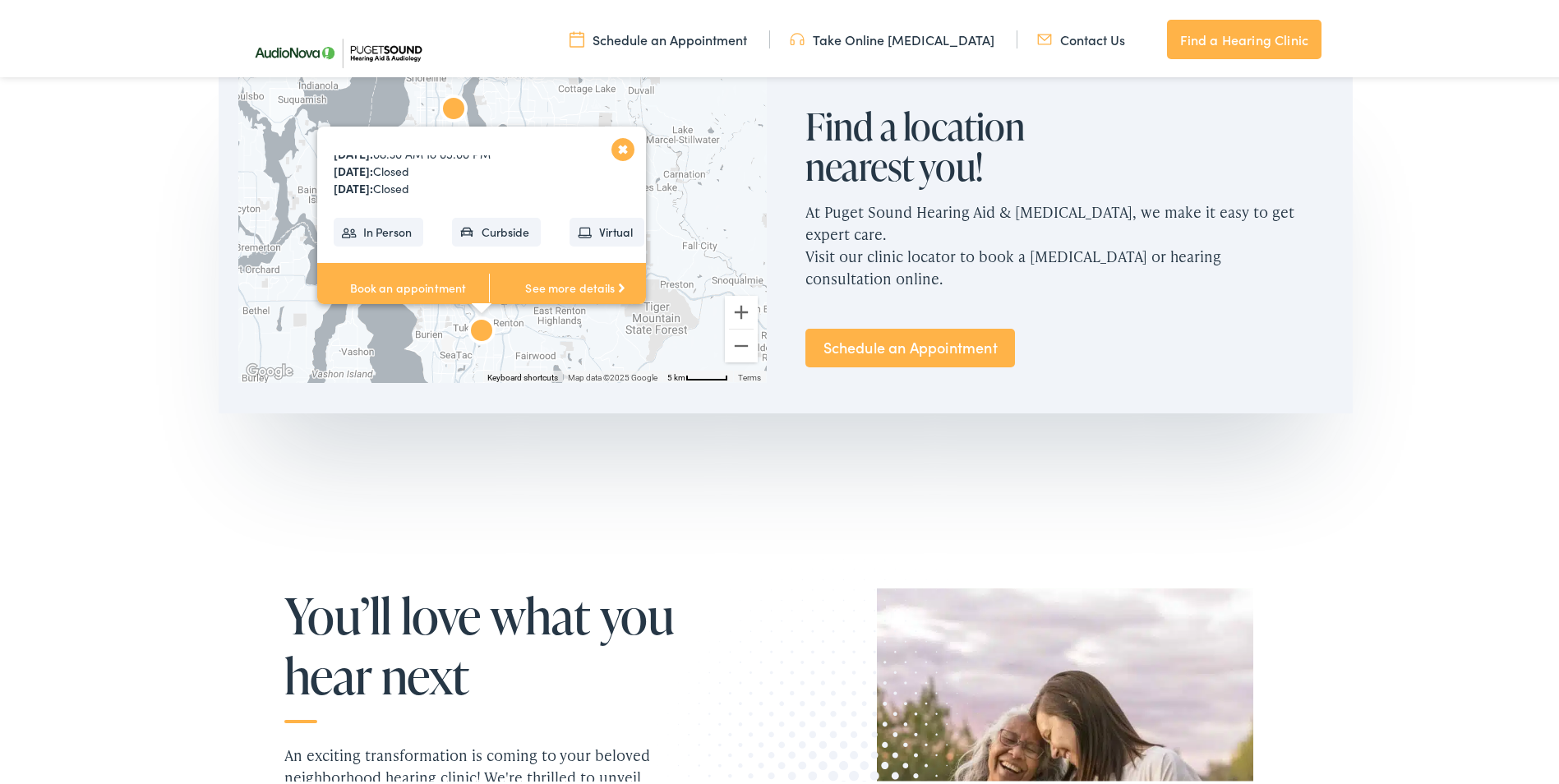
scroll to position [1055, 0]
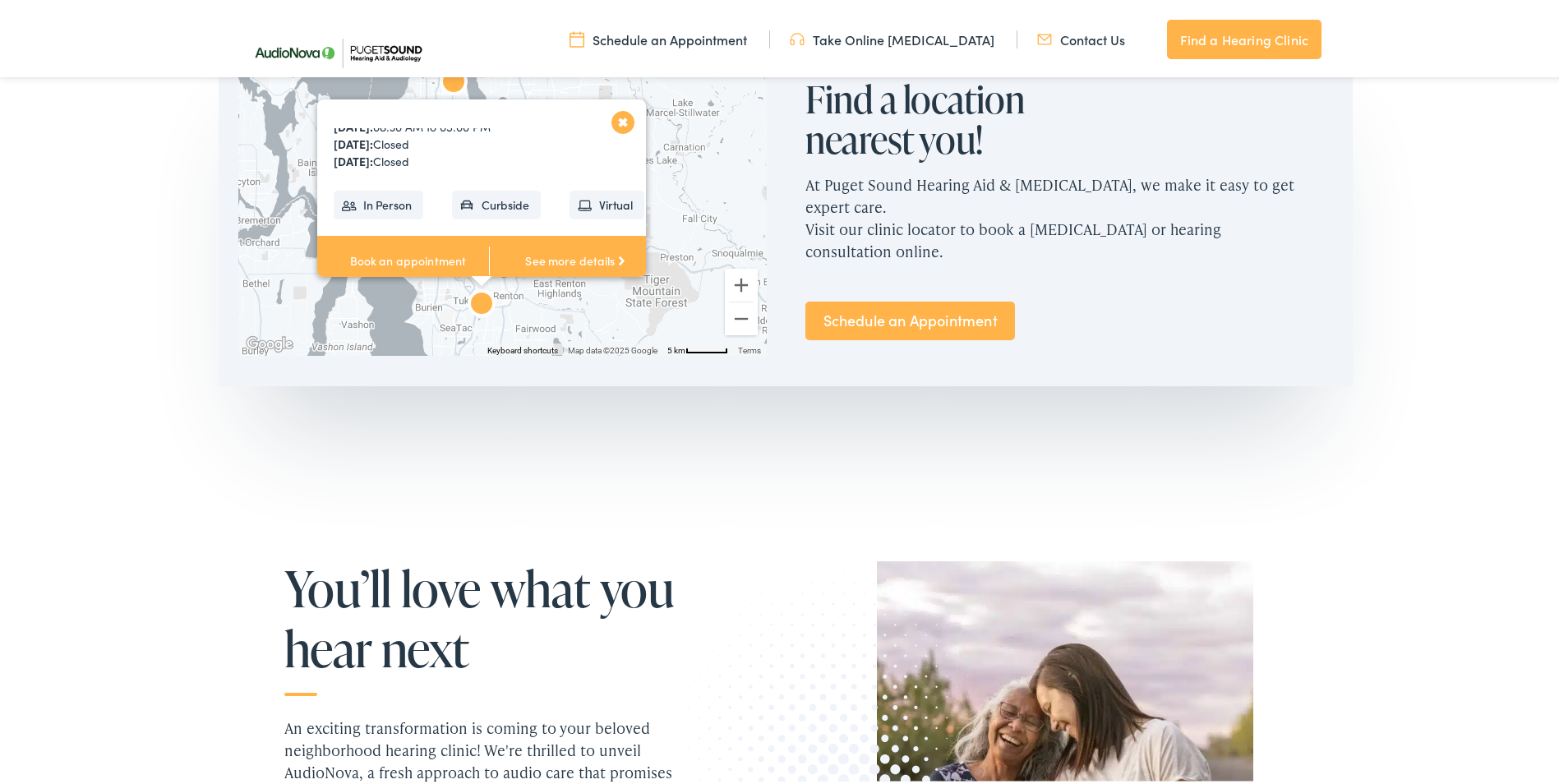
click at [573, 252] on link "See more details" at bounding box center [575, 258] width 172 height 51
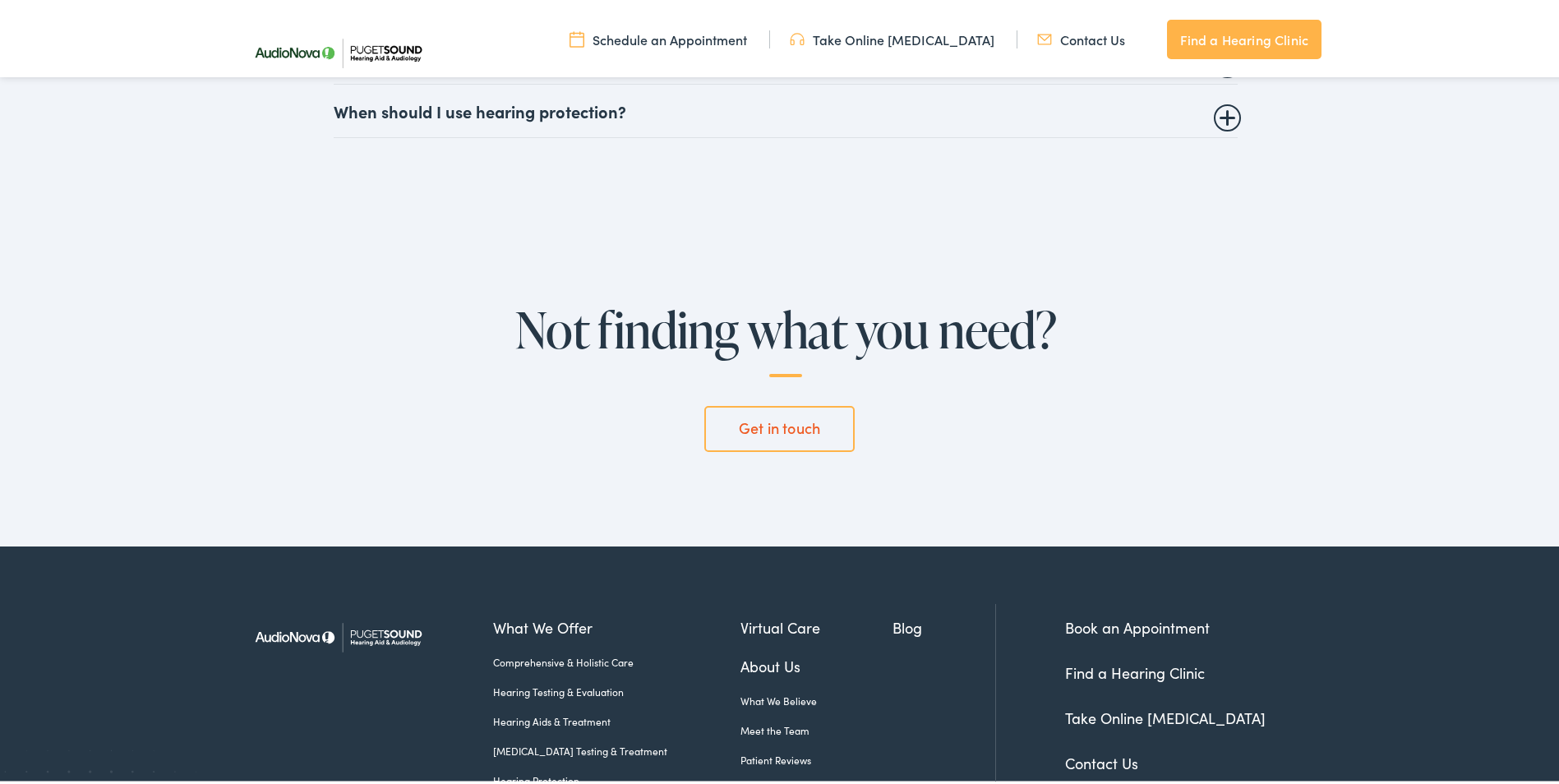
scroll to position [3969, 0]
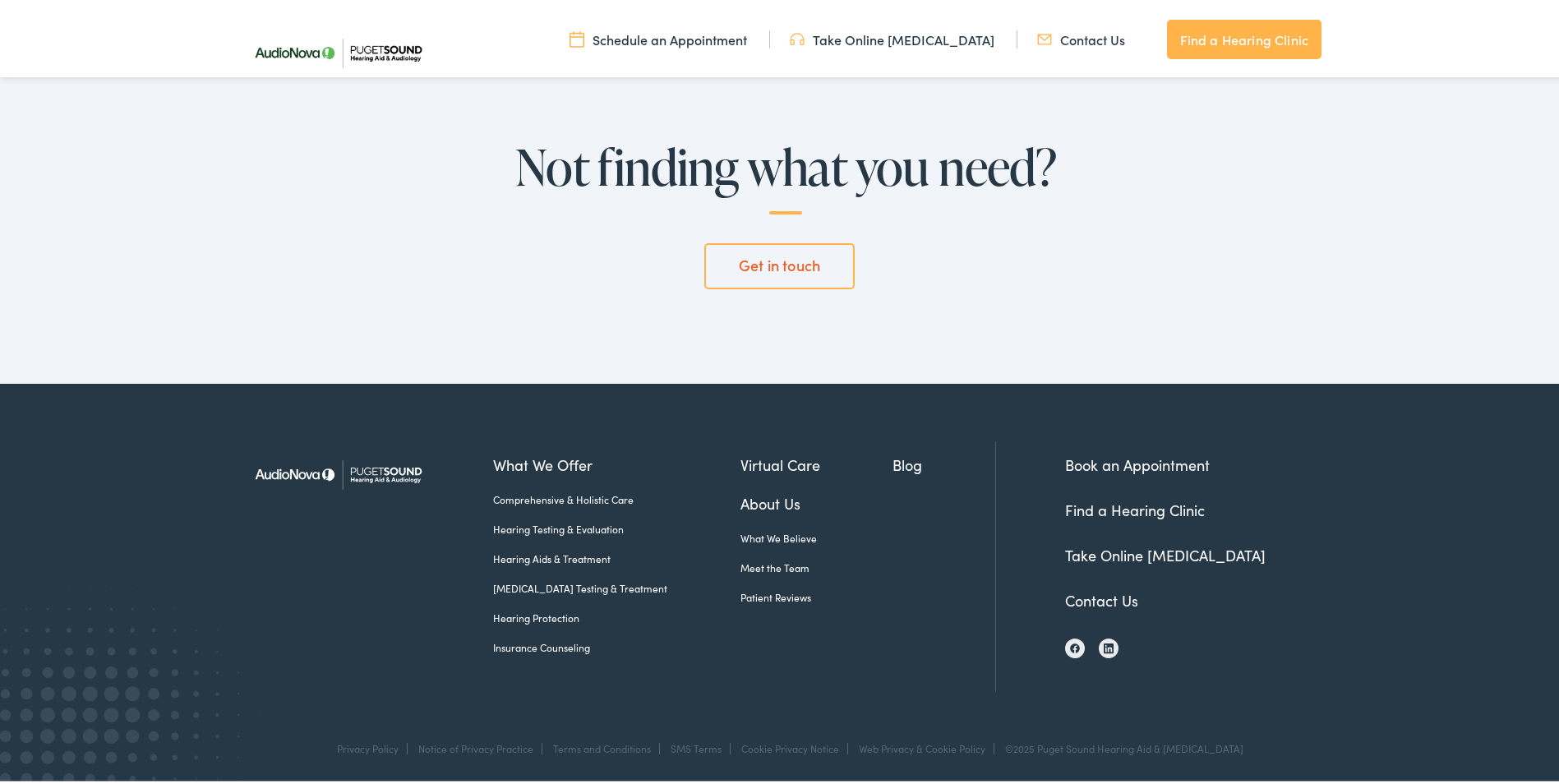
click at [760, 558] on link "Meet the Team" at bounding box center [816, 565] width 153 height 15
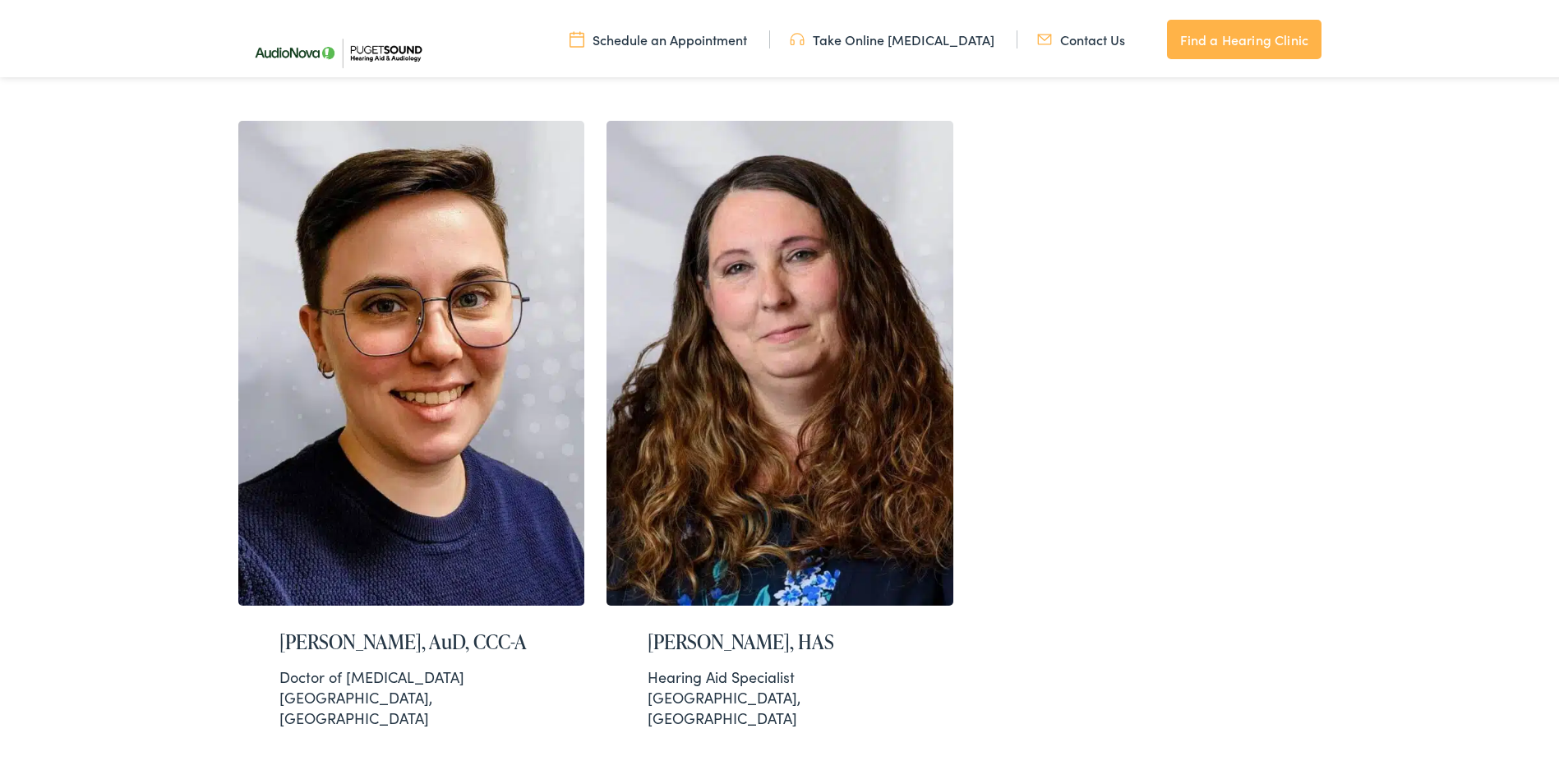
scroll to position [3510, 0]
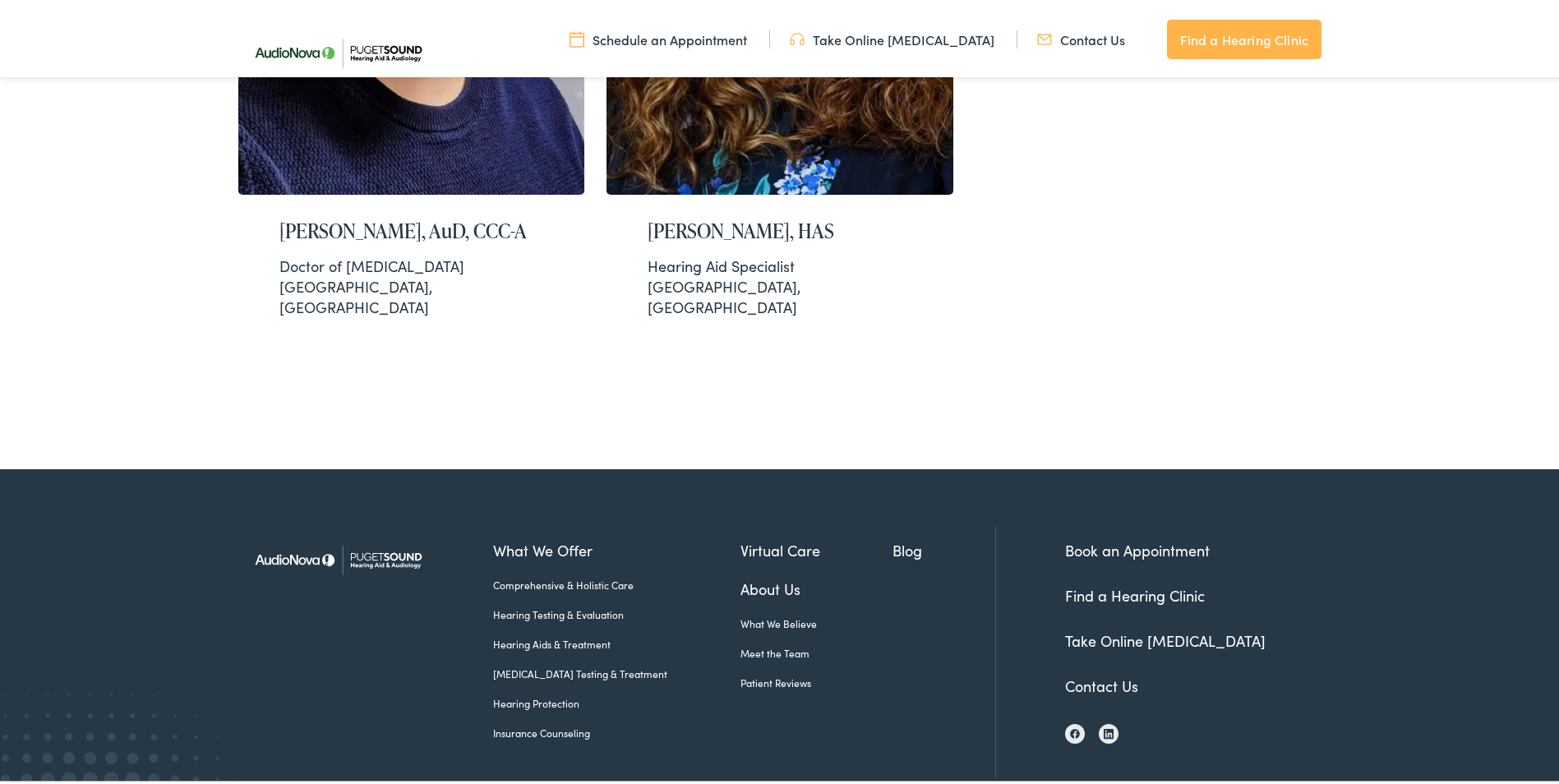
drag, startPoint x: 1168, startPoint y: 508, endPoint x: 1188, endPoint y: 523, distance: 25.0
click at [1168, 582] on link "Find a Hearing Clinic" at bounding box center [1134, 593] width 139 height 21
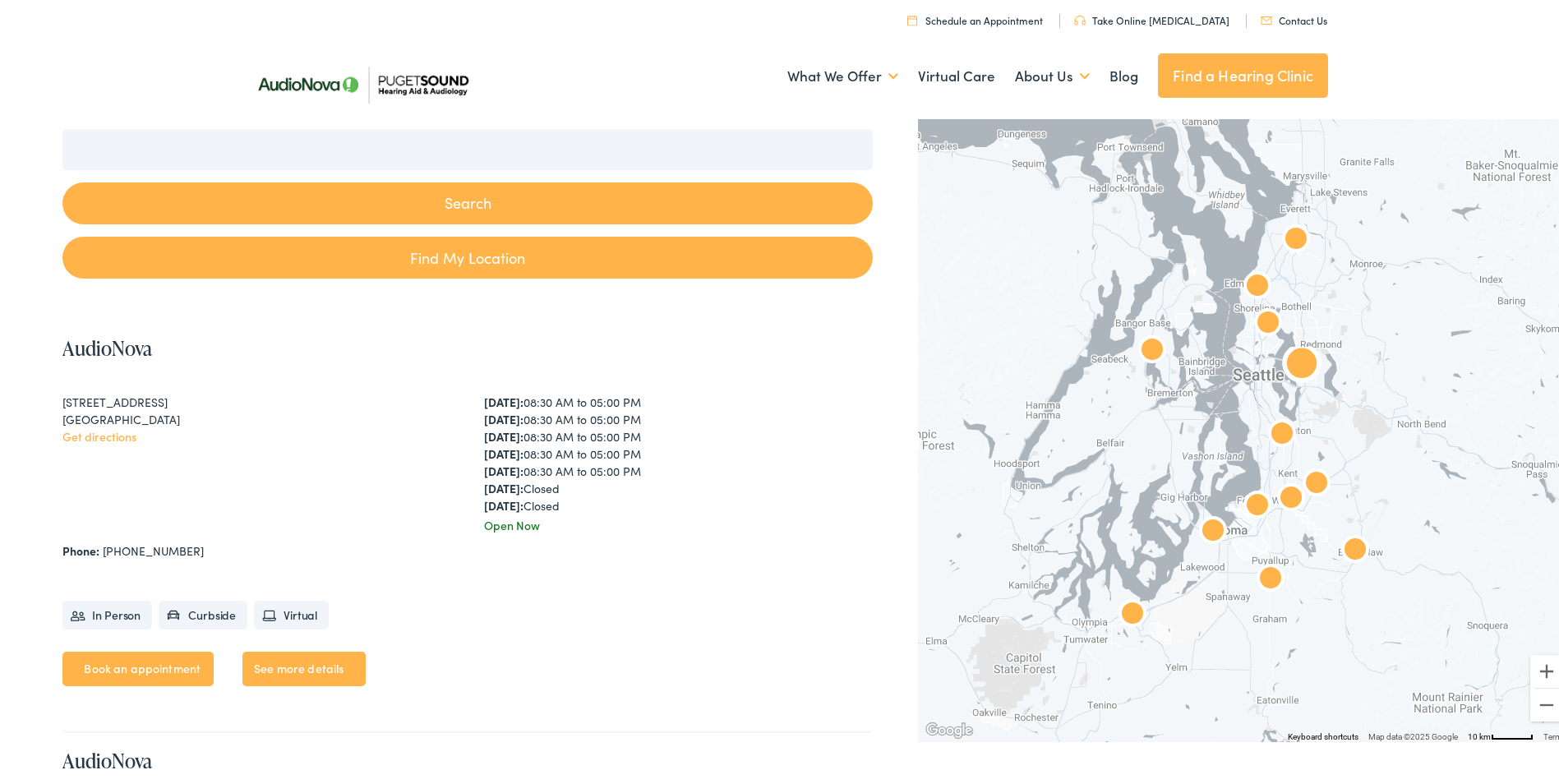
scroll to position [246, 0]
